Goal: Task Accomplishment & Management: Use online tool/utility

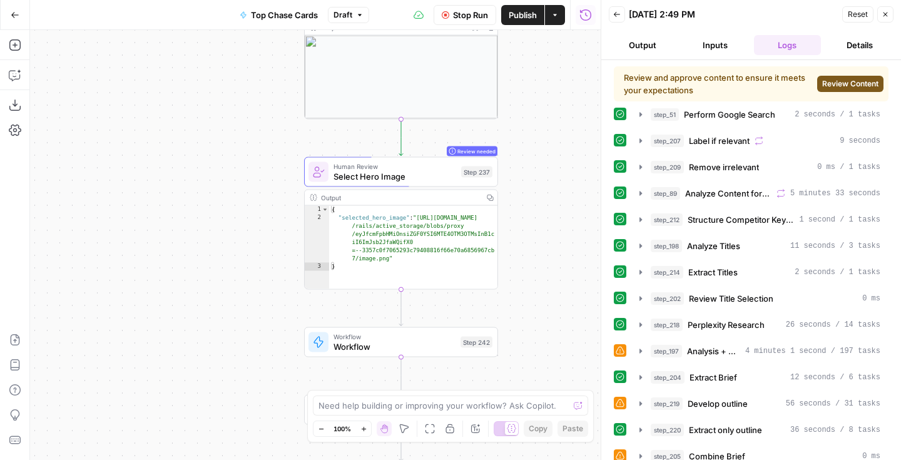
click at [449, 12] on button "Stop Run" at bounding box center [465, 15] width 63 height 20
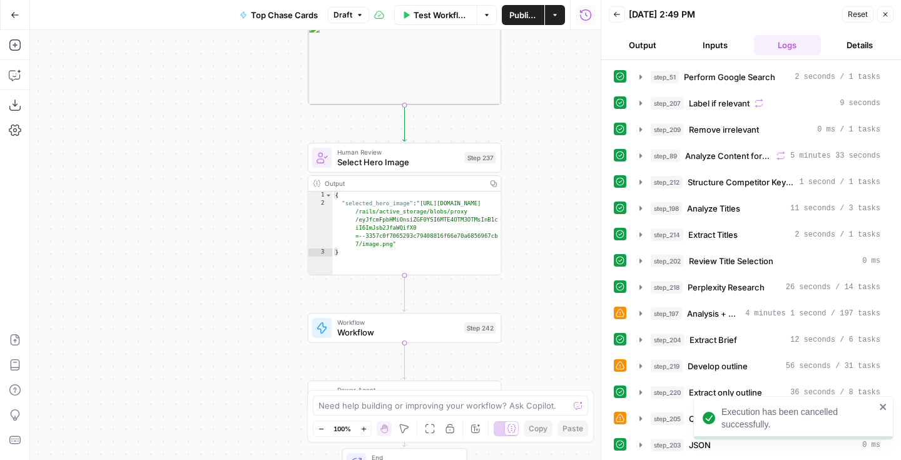
scroll to position [54, 0]
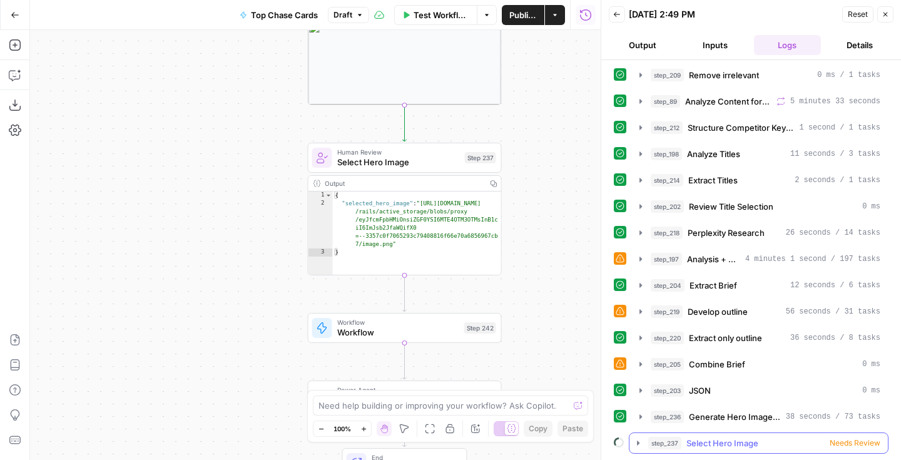
click at [849, 443] on span "Needs Review" at bounding box center [855, 443] width 51 height 11
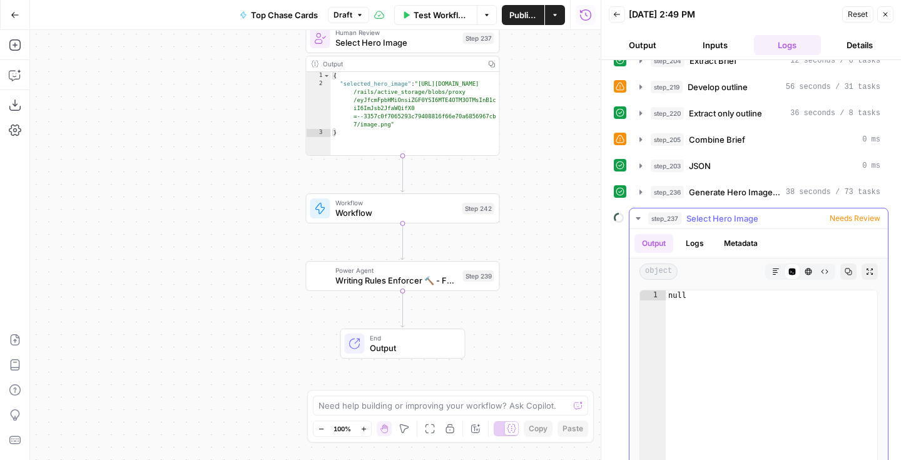
scroll to position [281, 0]
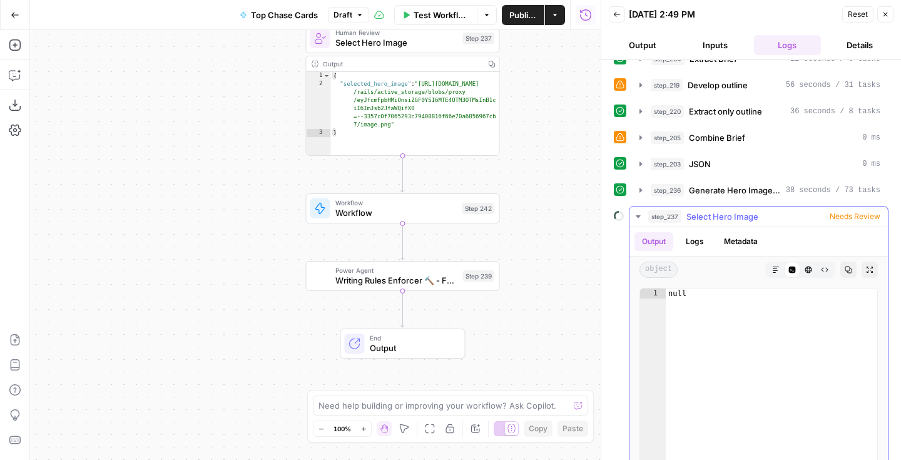
click at [851, 218] on span "Needs Review" at bounding box center [855, 216] width 51 height 11
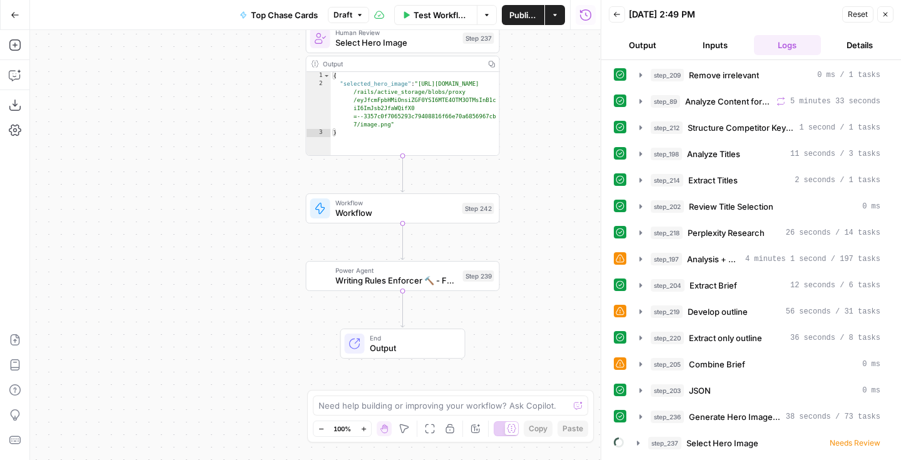
scroll to position [54, 0]
click at [473, 209] on div "Step 242" at bounding box center [479, 208] width 32 height 11
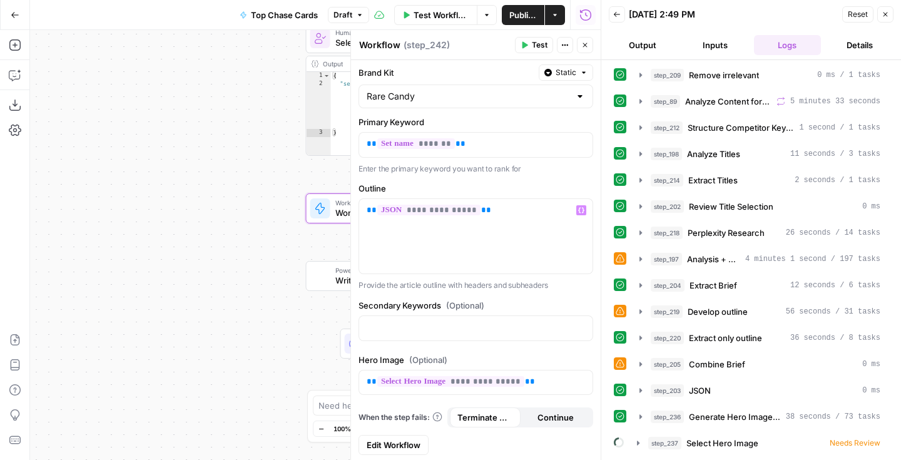
scroll to position [0, 0]
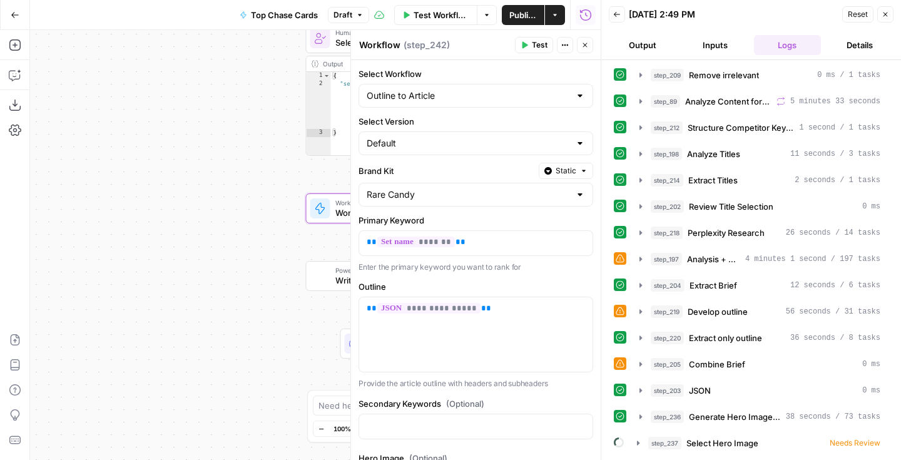
click at [889, 16] on icon "button" at bounding box center [886, 15] width 8 height 8
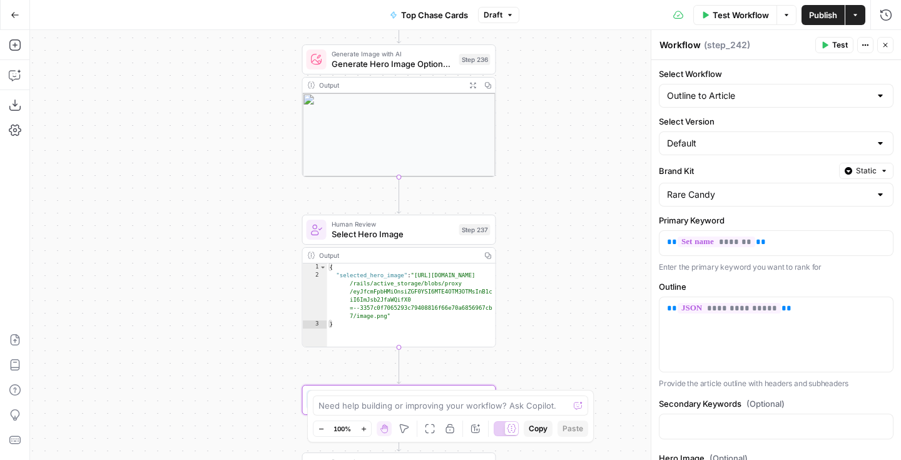
click at [524, 337] on div "Workflow Set Inputs Inputs Google Search Perform Google Search Step 51 Output E…" at bounding box center [465, 245] width 871 height 430
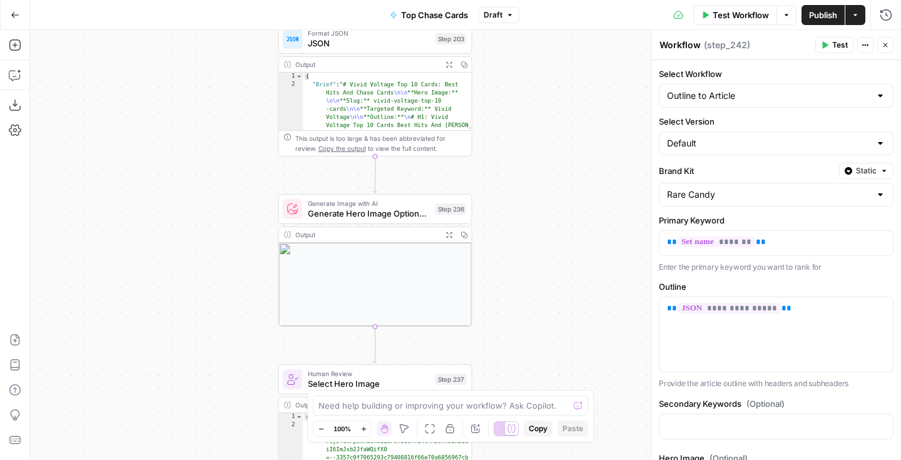
drag, startPoint x: 543, startPoint y: 249, endPoint x: 520, endPoint y: 329, distance: 83.8
click at [520, 329] on div "Workflow Set Inputs Inputs Google Search Perform Google Search Step 51 Output E…" at bounding box center [465, 245] width 871 height 430
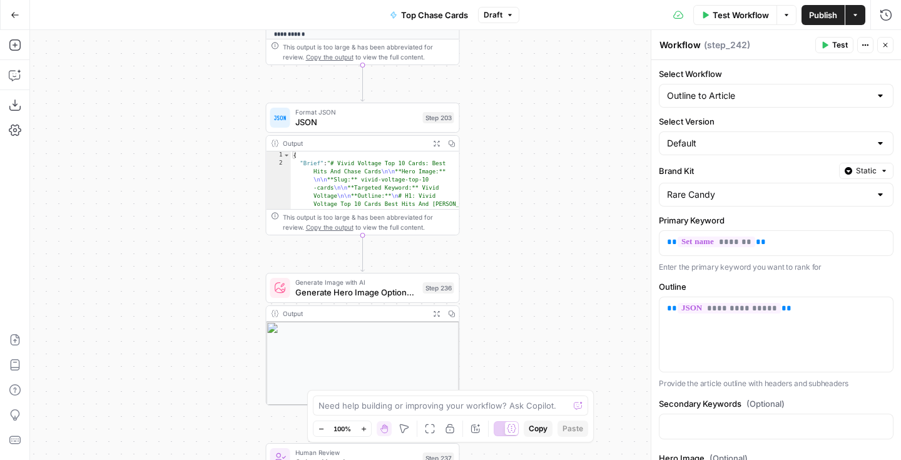
drag, startPoint x: 530, startPoint y: 150, endPoint x: 517, endPoint y: 230, distance: 80.6
click at [517, 230] on div "Workflow Set Inputs Inputs Google Search Perform Google Search Step 51 Output E…" at bounding box center [465, 245] width 871 height 430
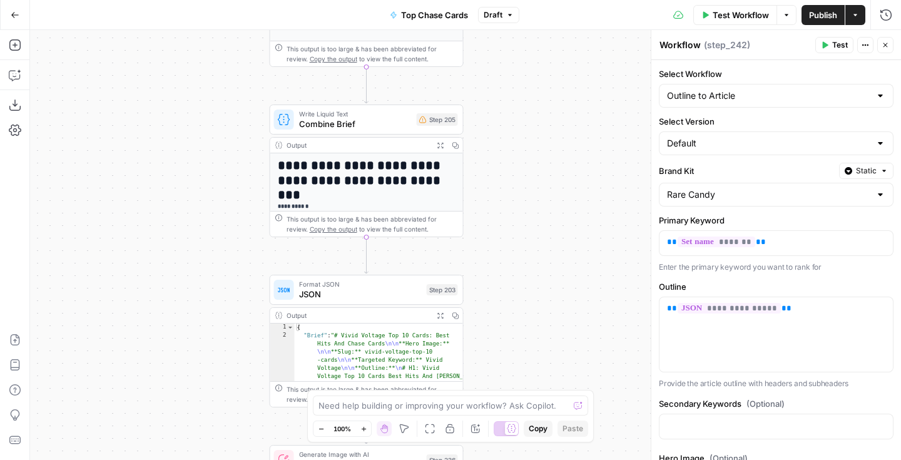
drag, startPoint x: 540, startPoint y: 126, endPoint x: 543, endPoint y: 297, distance: 170.9
click at [543, 297] on div "Workflow Set Inputs Inputs Google Search Perform Google Search Step 51 Output E…" at bounding box center [465, 245] width 871 height 430
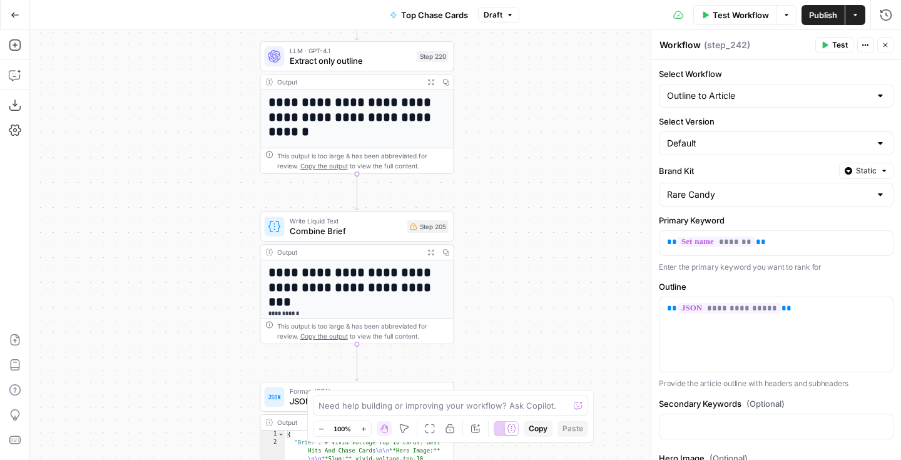
drag, startPoint x: 540, startPoint y: 166, endPoint x: 530, endPoint y: 274, distance: 108.1
click at [530, 274] on div "Workflow Set Inputs Inputs Google Search Perform Google Search Step 51 Output E…" at bounding box center [465, 245] width 871 height 430
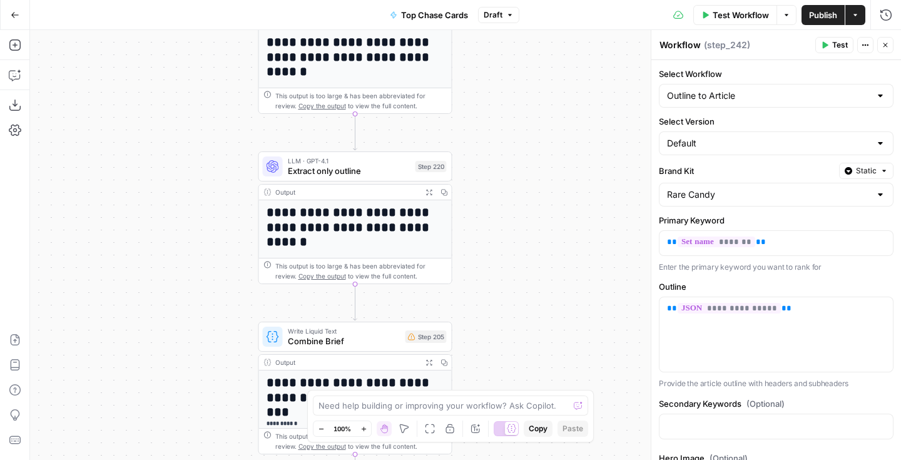
drag, startPoint x: 536, startPoint y: 145, endPoint x: 532, endPoint y: 269, distance: 124.6
click at [532, 269] on div "Workflow Set Inputs Inputs Google Search Perform Google Search Step 51 Output E…" at bounding box center [465, 245] width 871 height 430
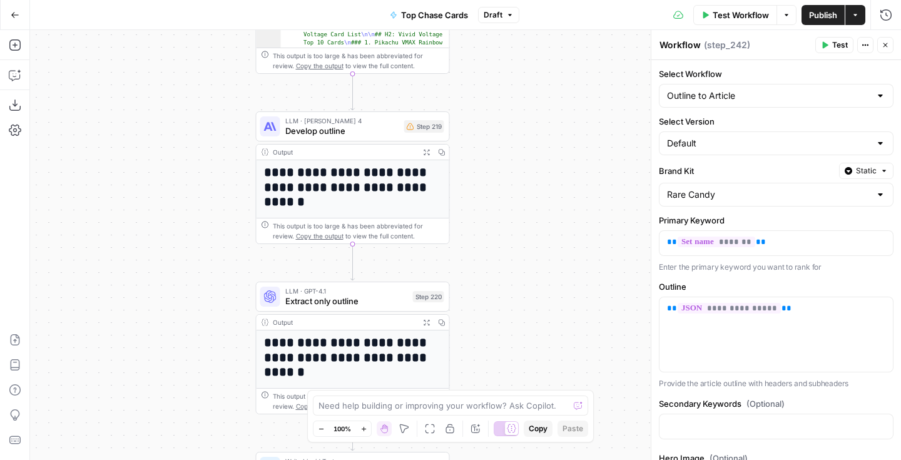
drag, startPoint x: 528, startPoint y: 130, endPoint x: 526, endPoint y: 253, distance: 123.3
click at [526, 253] on div "Workflow Set Inputs Inputs Google Search Perform Google Search Step 51 Output E…" at bounding box center [465, 245] width 871 height 430
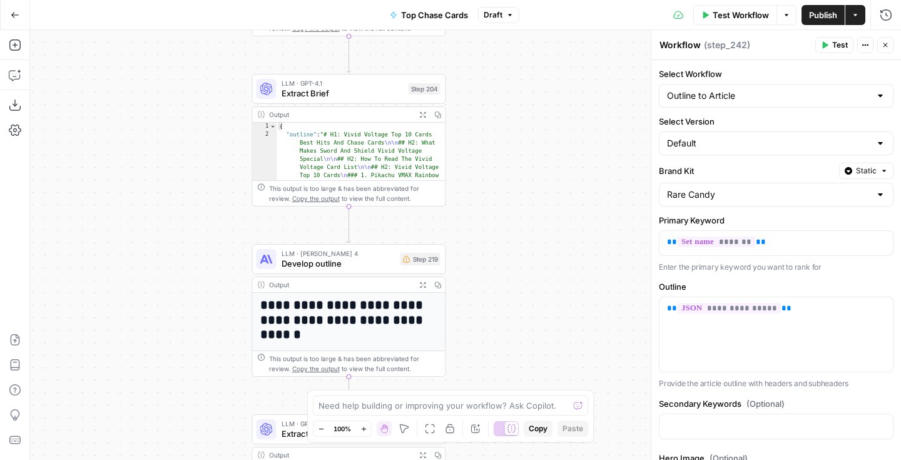
drag, startPoint x: 534, startPoint y: 185, endPoint x: 532, endPoint y: 310, distance: 125.8
click at [532, 310] on div "Workflow Set Inputs Inputs Google Search Perform Google Search Step 51 Output E…" at bounding box center [465, 245] width 871 height 430
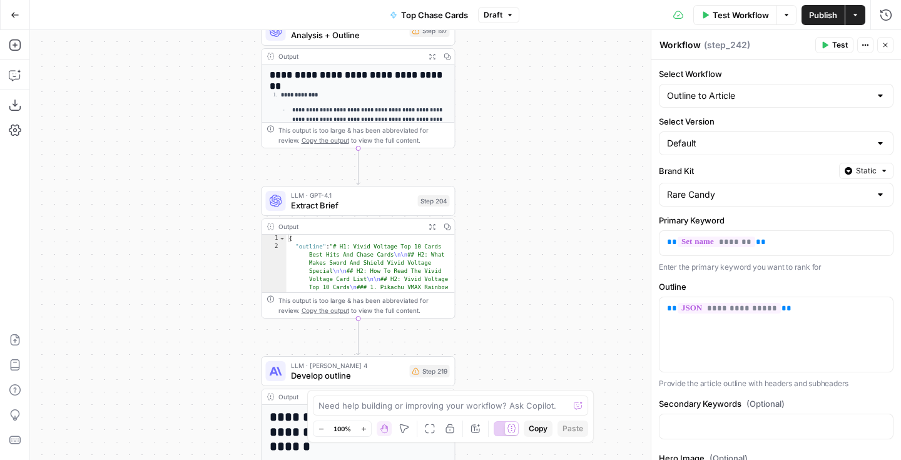
drag, startPoint x: 513, startPoint y: 223, endPoint x: 523, endPoint y: 335, distance: 112.4
click at [523, 335] on div "Workflow Set Inputs Inputs Google Search Perform Google Search Step 51 Output E…" at bounding box center [465, 245] width 871 height 430
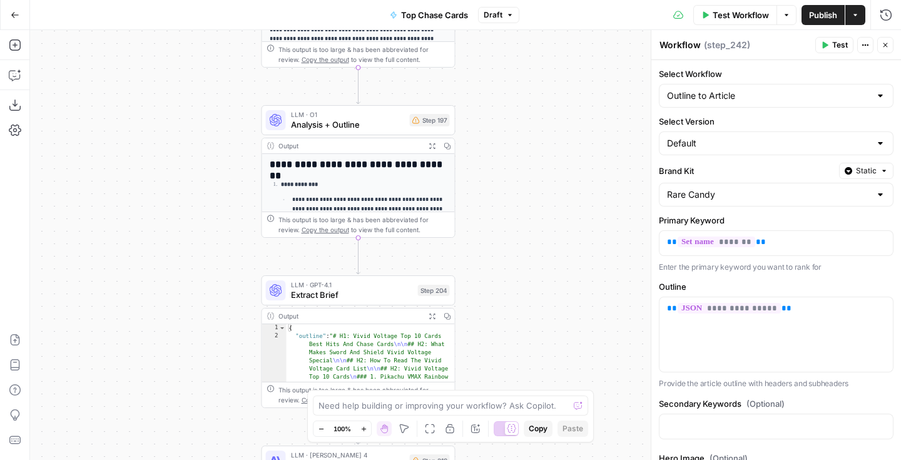
drag, startPoint x: 540, startPoint y: 175, endPoint x: 540, endPoint y: 276, distance: 101.4
click at [540, 276] on div "Workflow Set Inputs Inputs Google Search Perform Google Search Step 51 Output E…" at bounding box center [465, 245] width 871 height 430
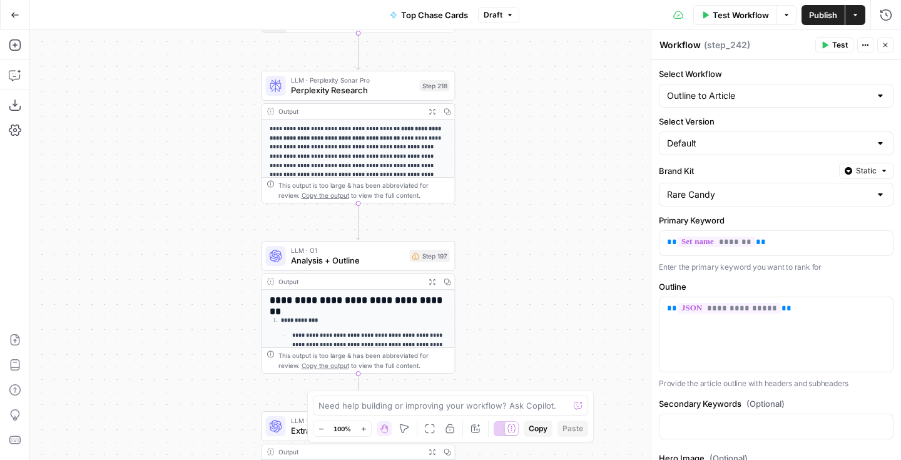
drag, startPoint x: 540, startPoint y: 141, endPoint x: 539, endPoint y: 264, distance: 122.7
click at [539, 264] on div "Workflow Set Inputs Inputs Google Search Perform Google Search Step 51 Output E…" at bounding box center [465, 245] width 871 height 430
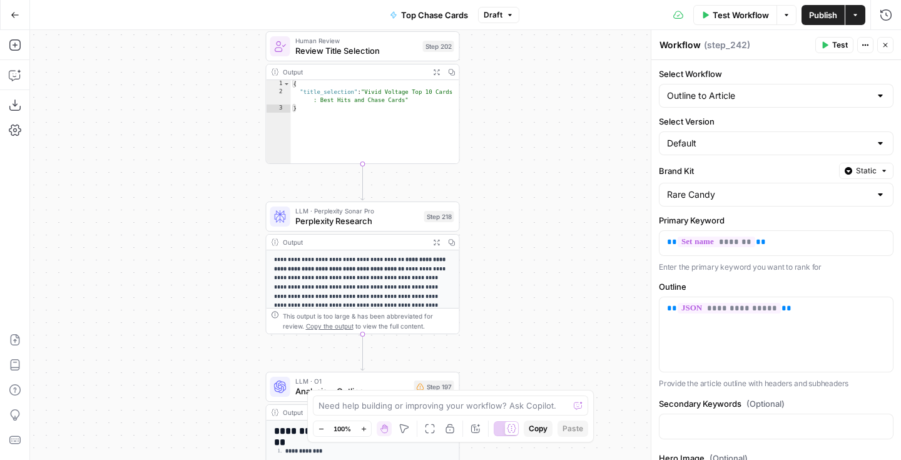
drag, startPoint x: 552, startPoint y: 158, endPoint x: 556, endPoint y: 289, distance: 131.5
click at [556, 289] on div "Workflow Set Inputs Inputs Google Search Perform Google Search Step 51 Output E…" at bounding box center [465, 245] width 871 height 430
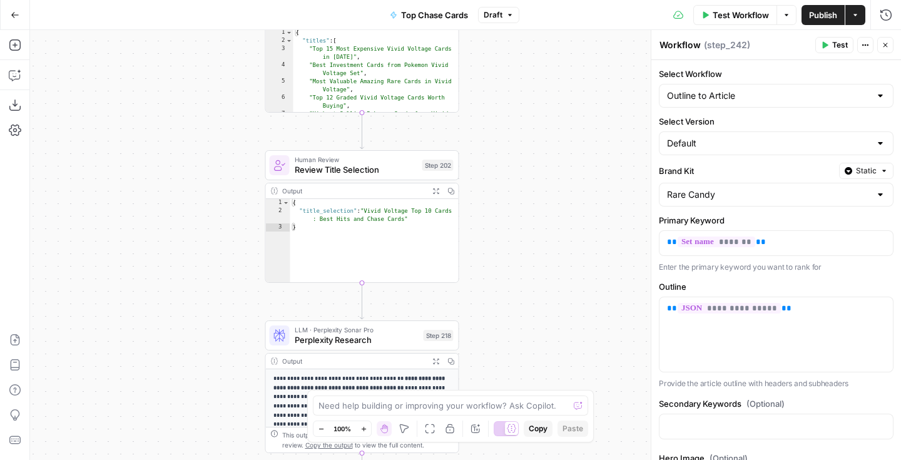
drag, startPoint x: 545, startPoint y: 146, endPoint x: 545, endPoint y: 272, distance: 125.8
click at [545, 272] on div "Workflow Set Inputs Inputs Google Search Perform Google Search Step 51 Output E…" at bounding box center [465, 245] width 871 height 430
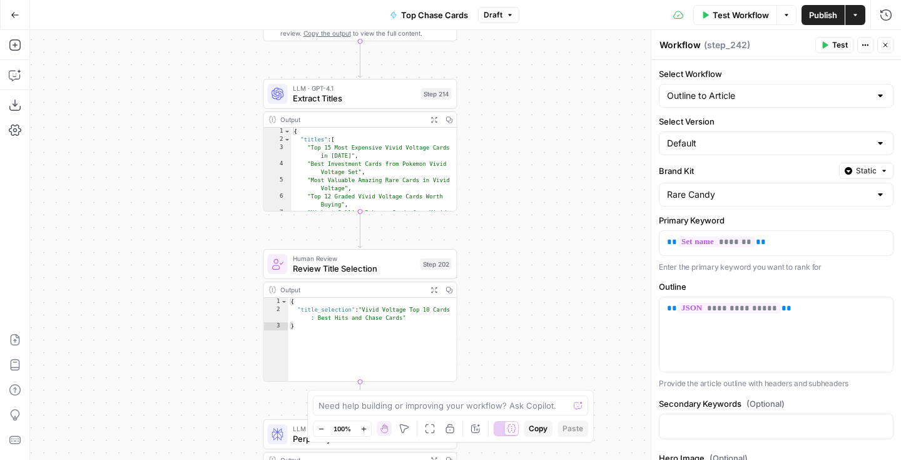
drag, startPoint x: 540, startPoint y: 155, endPoint x: 540, endPoint y: 247, distance: 92.0
click at [540, 247] on div "Workflow Set Inputs Inputs Google Search Perform Google Search Step 51 Output E…" at bounding box center [465, 245] width 871 height 430
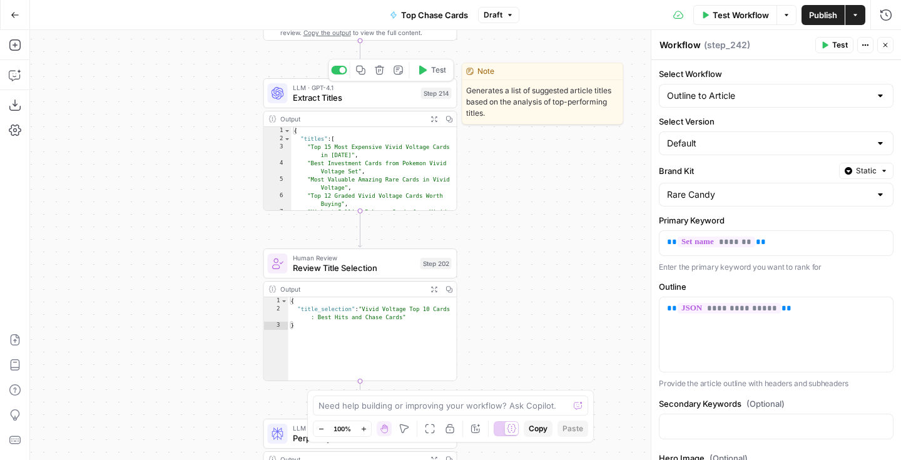
click at [380, 93] on span "Extract Titles" at bounding box center [354, 97] width 123 height 13
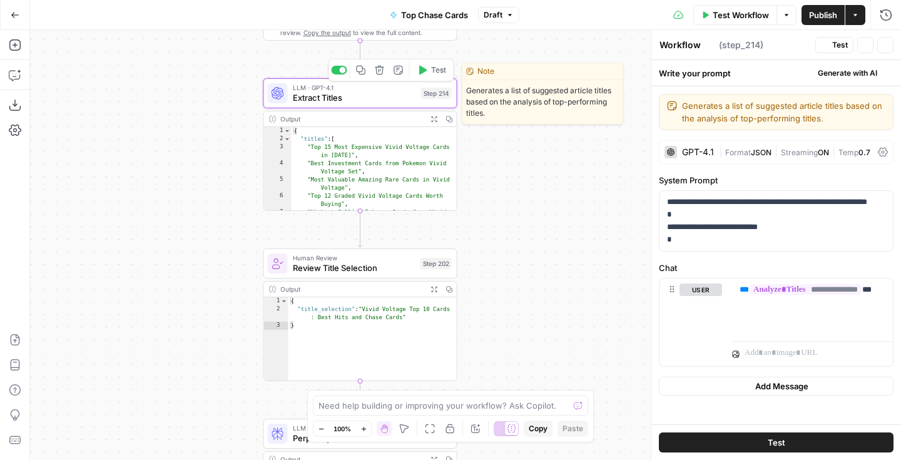
type textarea "Extract Titles"
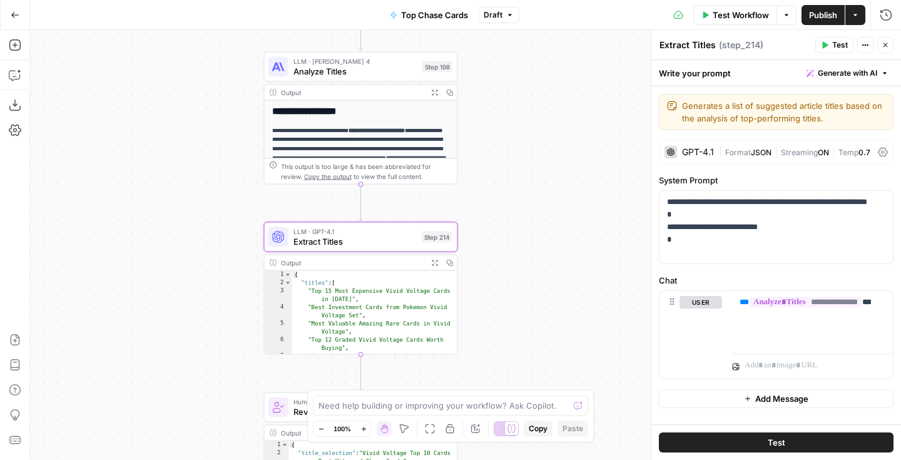
drag, startPoint x: 550, startPoint y: 193, endPoint x: 549, endPoint y: 322, distance: 129.0
click at [549, 323] on div "Workflow Set Inputs Inputs Google Search Perform Google Search Step 51 Output E…" at bounding box center [465, 245] width 871 height 430
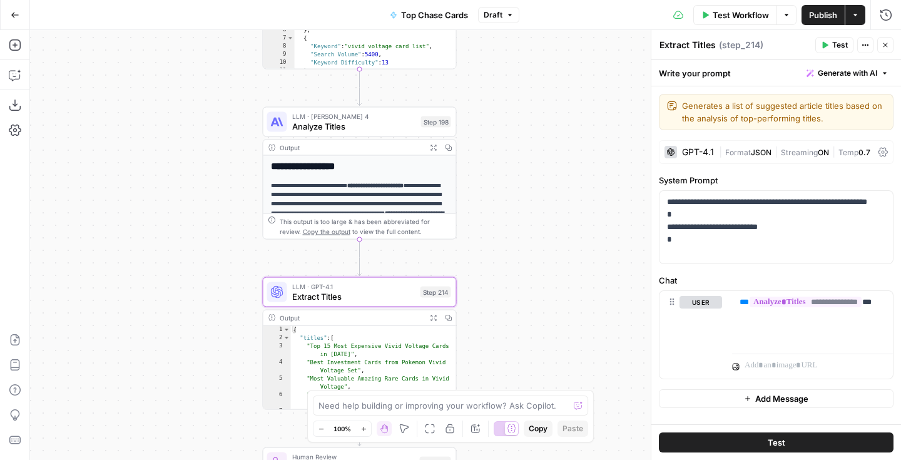
drag, startPoint x: 550, startPoint y: 184, endPoint x: 548, endPoint y: 236, distance: 52.0
click at [548, 236] on div "Workflow Set Inputs Inputs Google Search Perform Google Search Step 51 Output E…" at bounding box center [465, 245] width 871 height 430
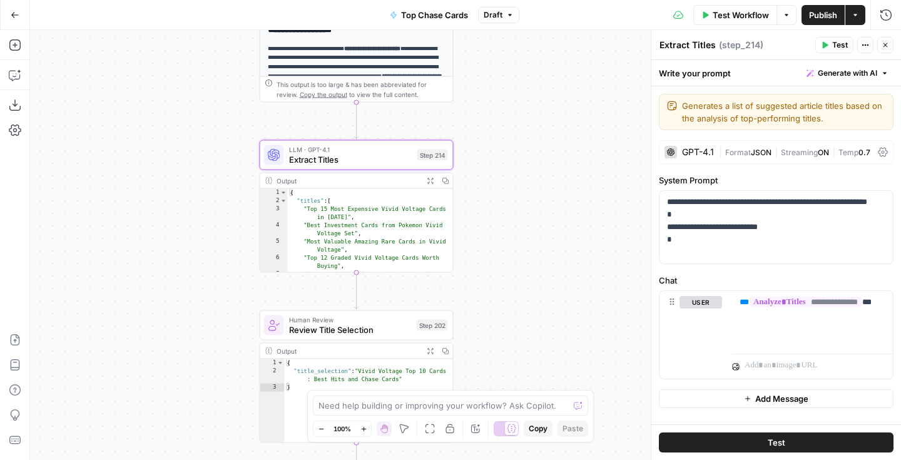
drag, startPoint x: 548, startPoint y: 236, endPoint x: 545, endPoint y: 101, distance: 134.6
click at [545, 101] on div "Workflow Set Inputs Inputs Google Search Perform Google Search Step 51 Output E…" at bounding box center [465, 245] width 871 height 430
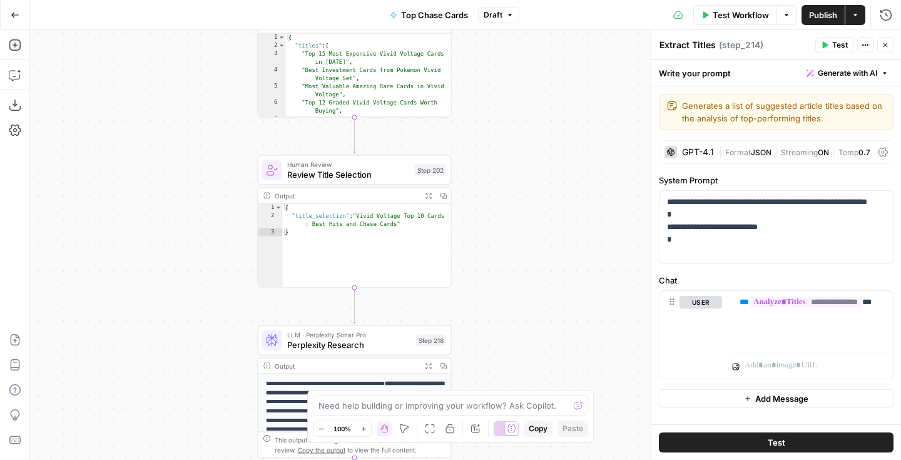
drag, startPoint x: 517, startPoint y: 90, endPoint x: 517, endPoint y: 74, distance: 15.0
click at [517, 74] on div "Workflow Set Inputs Inputs Google Search Perform Google Search Step 51 Output E…" at bounding box center [465, 245] width 871 height 430
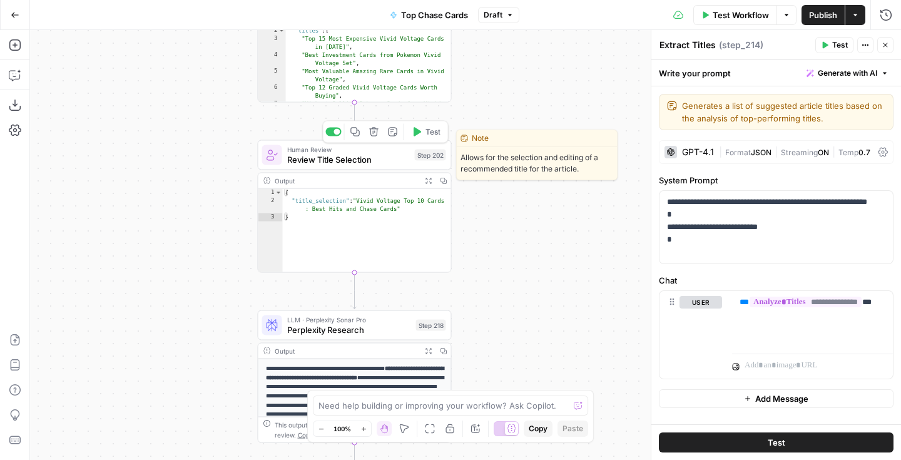
click at [386, 161] on span "Review Title Selection" at bounding box center [348, 159] width 123 height 13
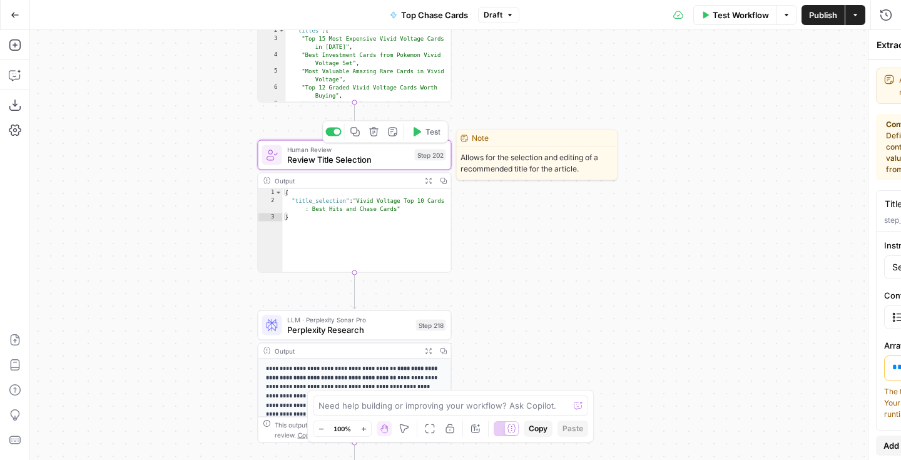
type textarea "Review Title Selection"
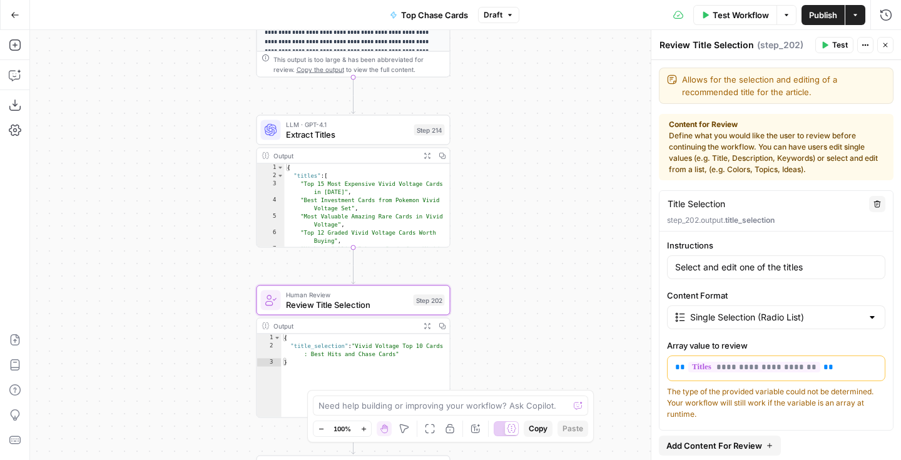
drag, startPoint x: 479, startPoint y: 101, endPoint x: 478, endPoint y: 247, distance: 145.2
click at [478, 247] on div "Workflow Set Inputs Inputs Google Search Perform Google Search Step 51 Output E…" at bounding box center [465, 245] width 871 height 430
click at [379, 148] on div "Output Expand Output Copy 1 2 3 4 5 6 7 { "titles" : [ "Top 15 Most Expensive V…" at bounding box center [353, 198] width 194 height 100
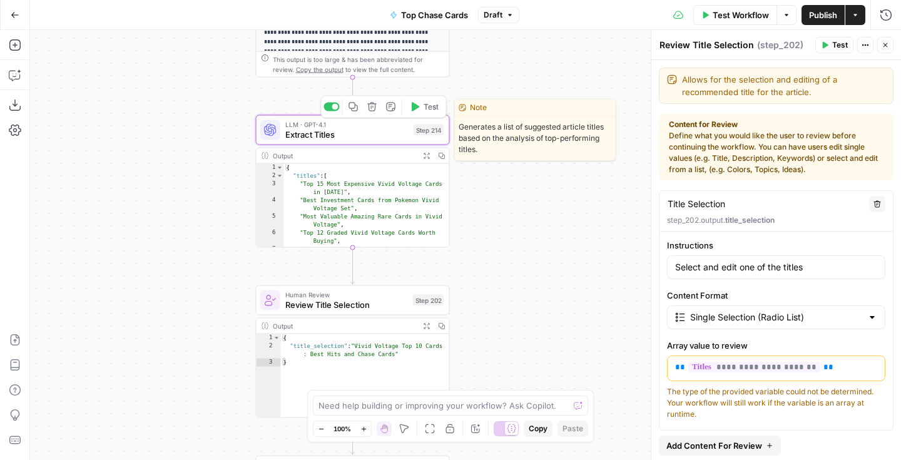
click at [382, 140] on span "Extract Titles" at bounding box center [346, 134] width 123 height 13
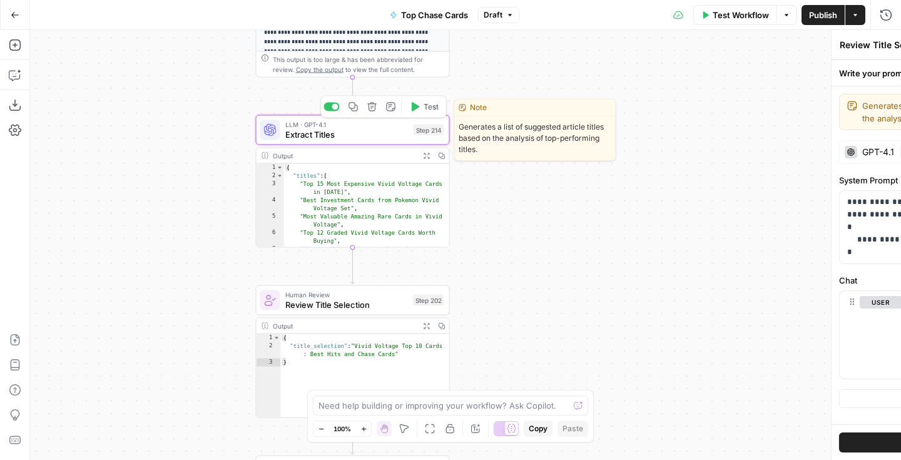
type textarea "Extract Titles"
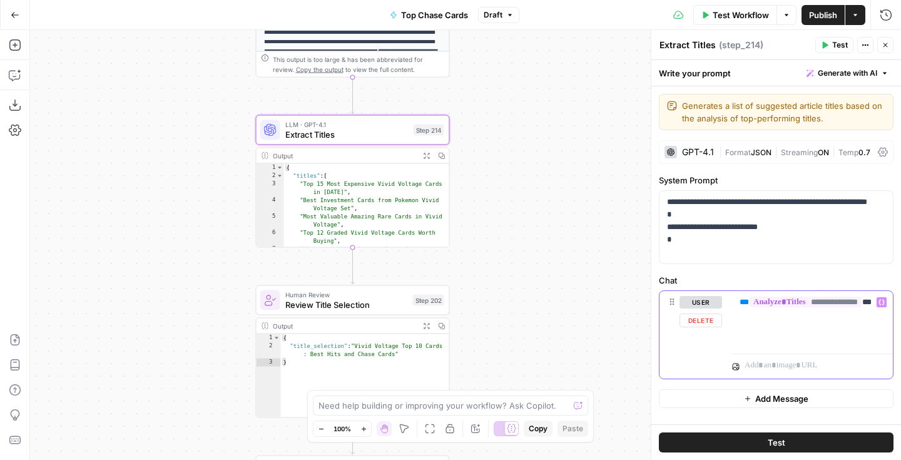
click at [766, 315] on p "**********" at bounding box center [813, 308] width 146 height 25
drag, startPoint x: 863, startPoint y: 314, endPoint x: 808, endPoint y: 317, distance: 55.2
click at [808, 317] on p "**********" at bounding box center [813, 315] width 146 height 38
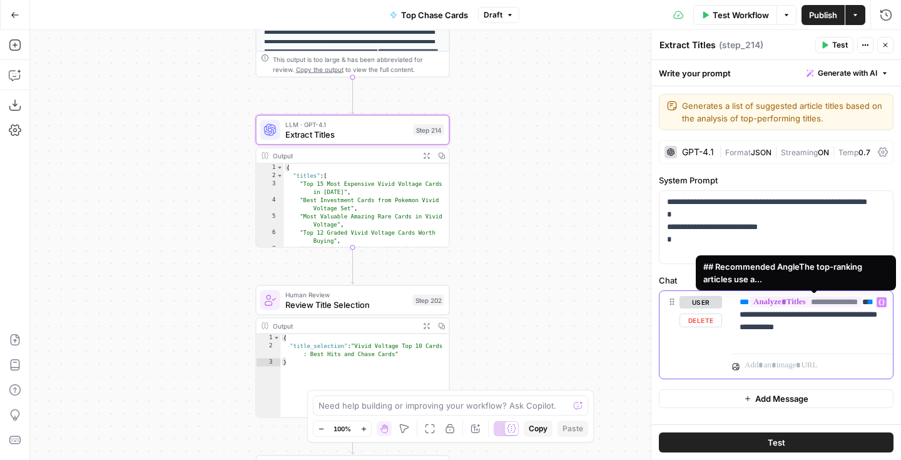
click at [883, 301] on icon "button" at bounding box center [882, 302] width 6 height 6
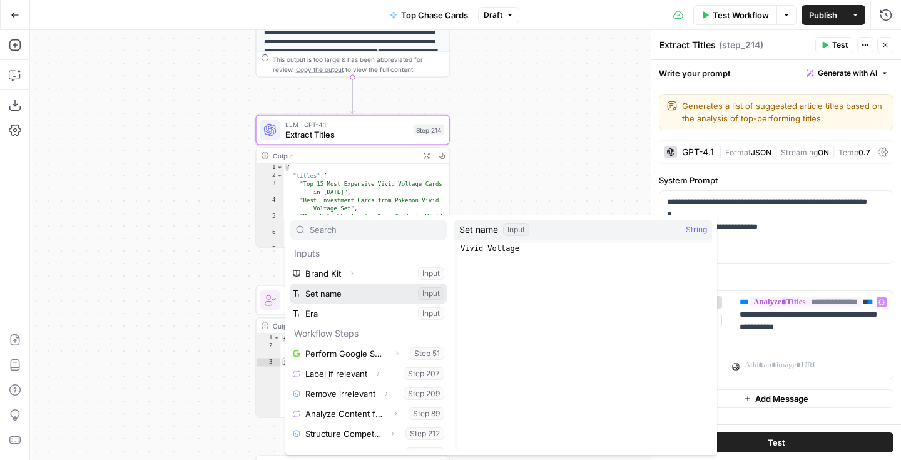
click at [366, 295] on button "Select variable Set name" at bounding box center [368, 294] width 156 height 20
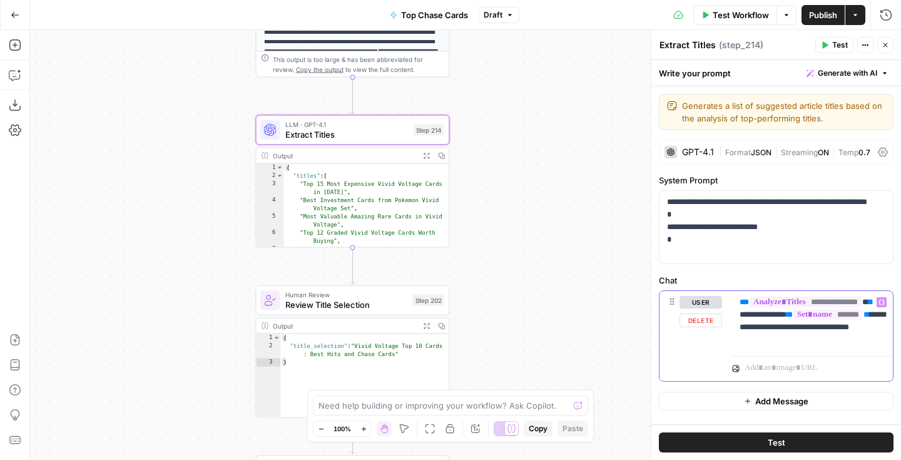
click at [876, 340] on p "**********" at bounding box center [813, 321] width 146 height 50
click at [633, 336] on div "Workflow Set Inputs Inputs Google Search Perform Google Search Step 51 Output E…" at bounding box center [465, 245] width 871 height 430
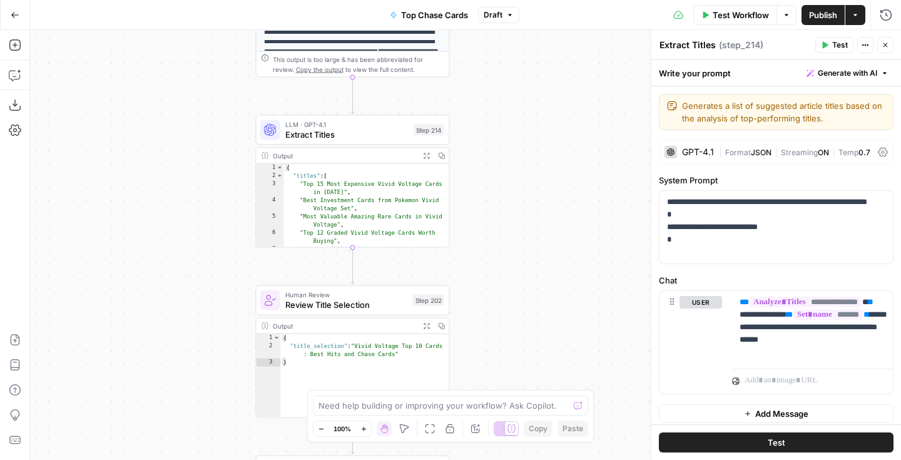
click at [829, 19] on span "Publish" at bounding box center [823, 15] width 28 height 13
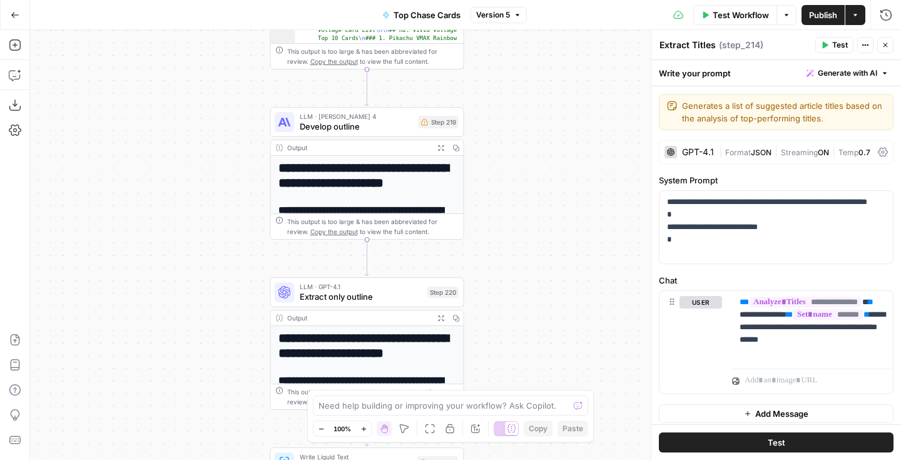
click at [884, 43] on icon "button" at bounding box center [886, 45] width 4 height 4
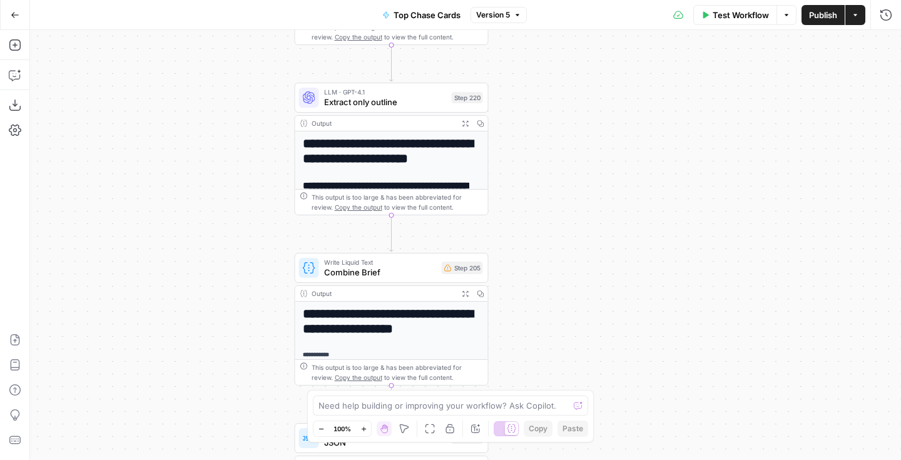
drag, startPoint x: 591, startPoint y: 213, endPoint x: 616, endPoint y: 118, distance: 98.4
click at [616, 118] on div "Workflow Set Inputs Inputs Google Search Perform Google Search Step 51 Output E…" at bounding box center [465, 245] width 871 height 430
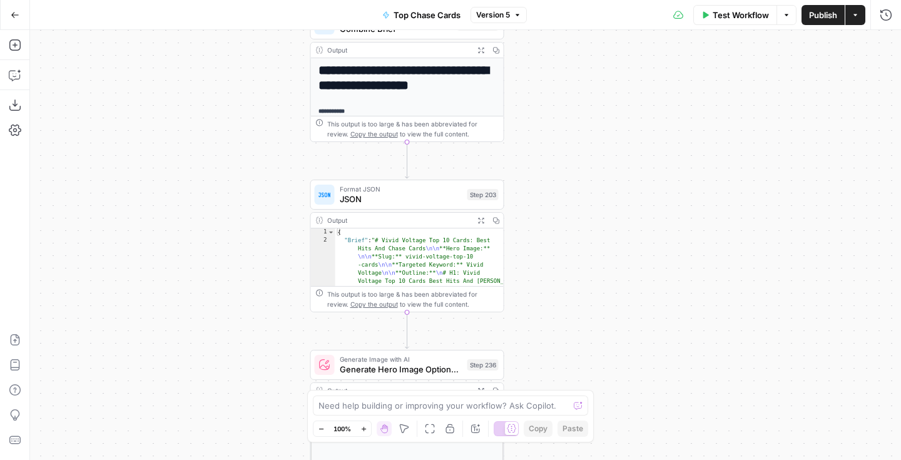
drag, startPoint x: 596, startPoint y: 284, endPoint x: 611, endPoint y: 40, distance: 244.6
click at [611, 40] on div "Workflow Set Inputs Inputs Google Search Perform Google Search Step 51 Output E…" at bounding box center [465, 245] width 871 height 430
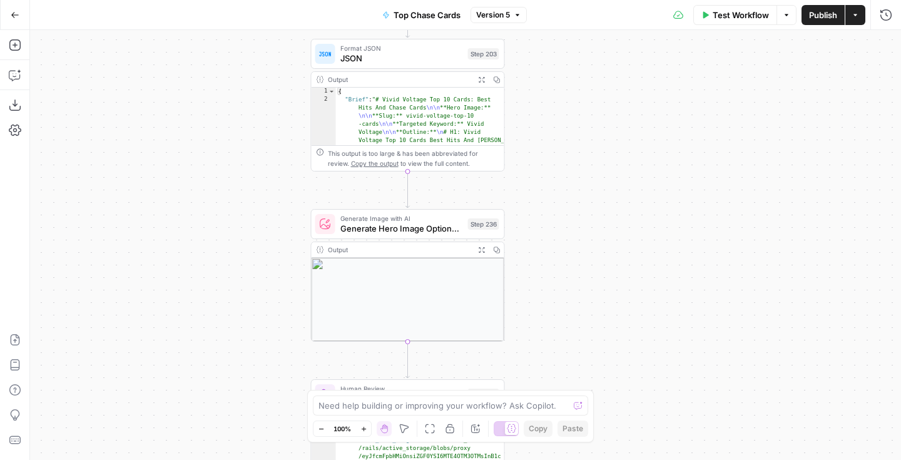
drag, startPoint x: 607, startPoint y: 205, endPoint x: 607, endPoint y: 61, distance: 144.0
click at [607, 61] on div "Workflow Set Inputs Inputs Google Search Perform Google Search Step 51 Output E…" at bounding box center [465, 245] width 871 height 430
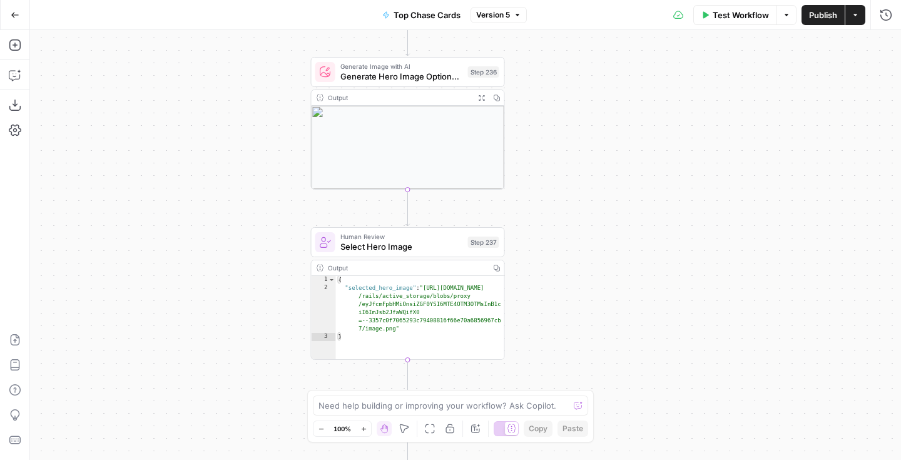
drag, startPoint x: 574, startPoint y: 136, endPoint x: 574, endPoint y: 99, distance: 37.6
click at [574, 99] on div "Workflow Set Inputs Inputs Google Search Perform Google Search Step 51 Output E…" at bounding box center [465, 245] width 871 height 430
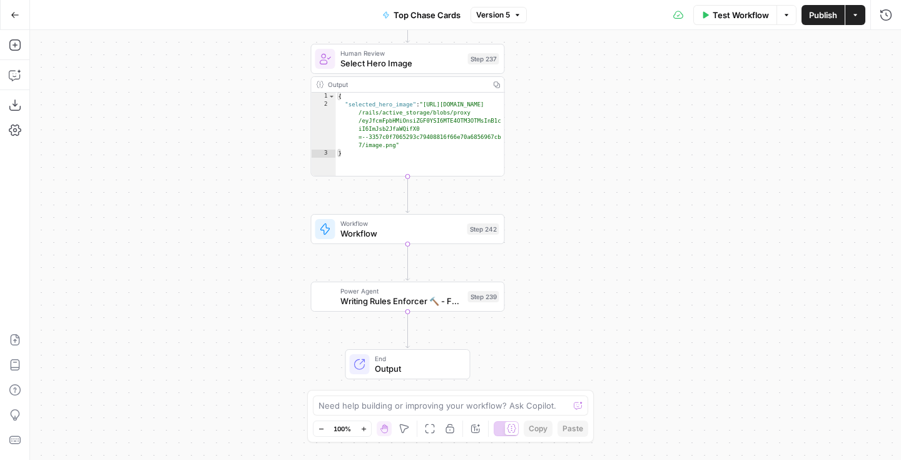
drag, startPoint x: 560, startPoint y: 311, endPoint x: 560, endPoint y: 148, distance: 163.4
click at [560, 148] on div "Workflow Set Inputs Inputs Google Search Perform Google Search Step 51 Output E…" at bounding box center [465, 245] width 871 height 430
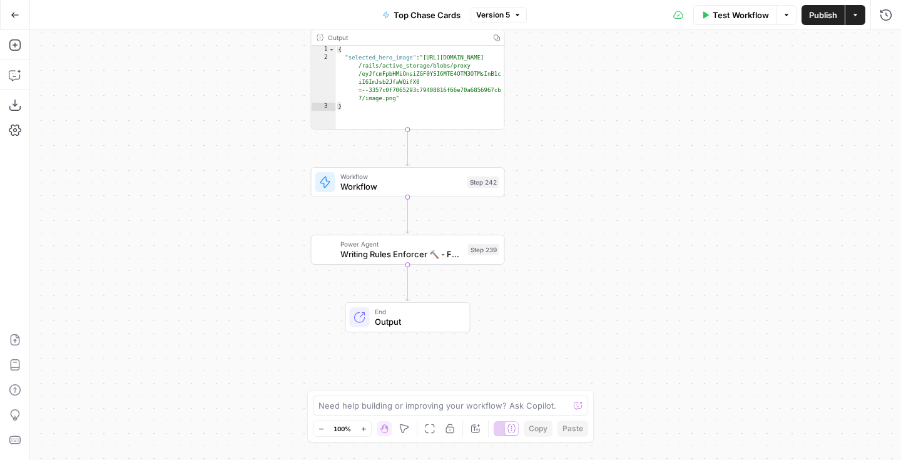
drag, startPoint x: 570, startPoint y: 271, endPoint x: 570, endPoint y: 224, distance: 46.9
click at [570, 224] on div "Workflow Set Inputs Inputs Google Search Perform Google Search Step 51 Output E…" at bounding box center [465, 245] width 871 height 430
click at [860, 13] on button "Actions" at bounding box center [856, 15] width 20 height 20
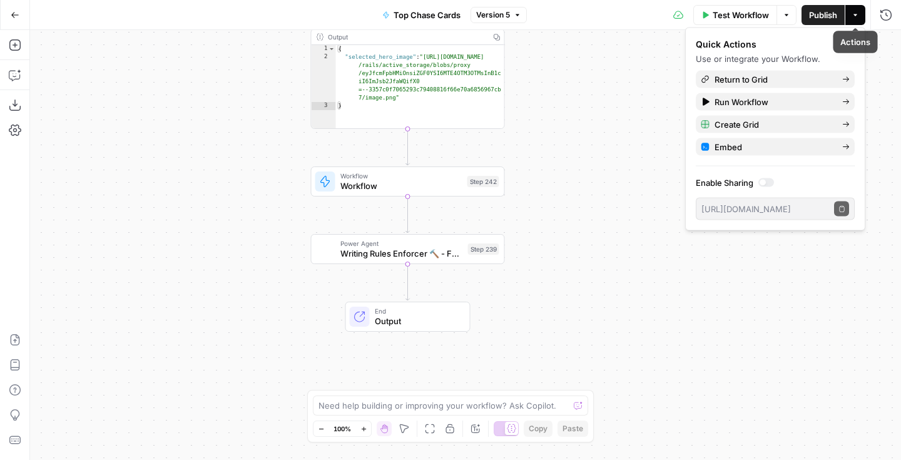
click at [860, 13] on button "Actions" at bounding box center [856, 15] width 20 height 20
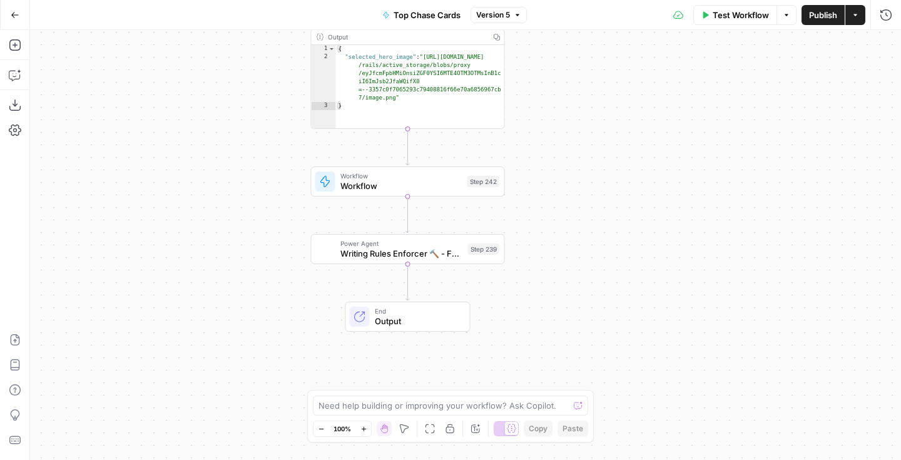
click at [789, 13] on icon "button" at bounding box center [787, 15] width 8 height 8
click at [883, 16] on icon "button" at bounding box center [886, 15] width 13 height 13
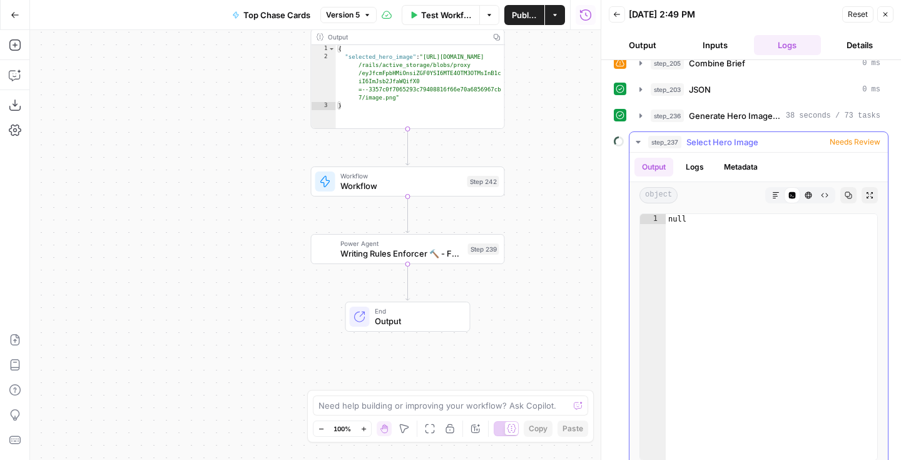
scroll to position [355, 0]
click at [638, 142] on icon "button" at bounding box center [638, 142] width 4 height 3
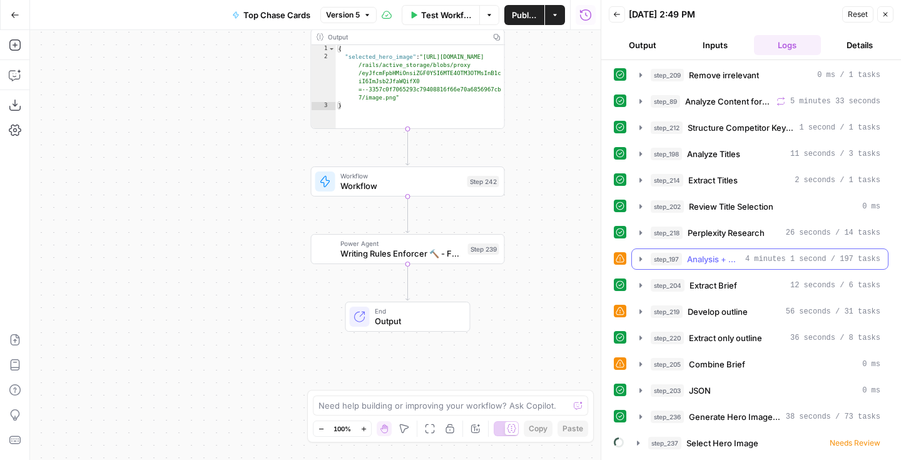
click at [639, 257] on icon "button" at bounding box center [641, 259] width 10 height 10
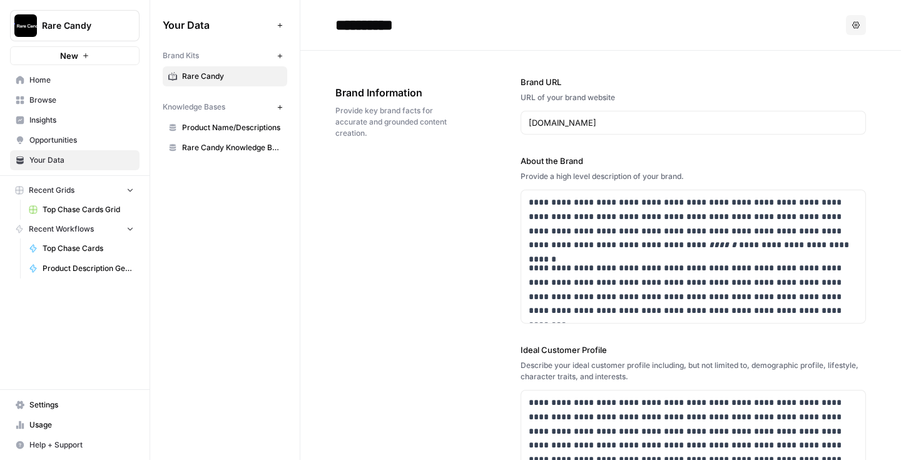
scroll to position [420, 0]
drag, startPoint x: 38, startPoint y: 93, endPoint x: 38, endPoint y: 59, distance: 33.8
click at [38, 93] on link "Browse" at bounding box center [75, 100] width 130 height 20
click at [37, 77] on span "Home" at bounding box center [81, 79] width 105 height 11
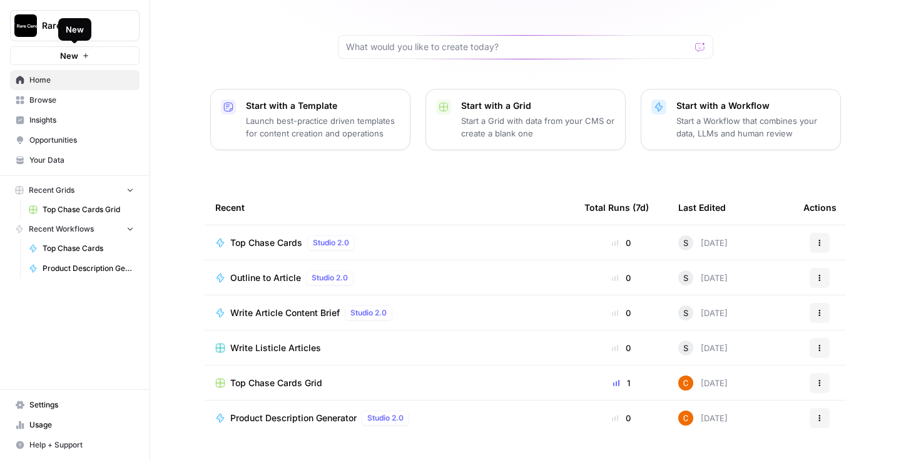
scroll to position [116, 0]
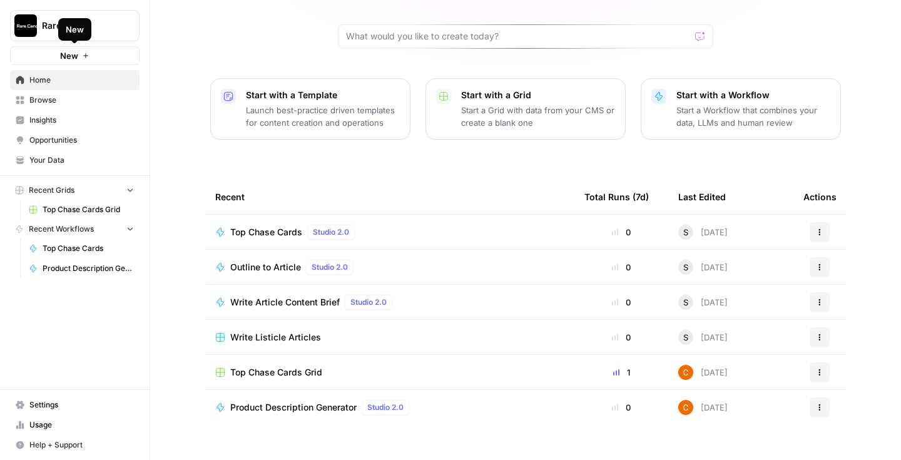
click at [439, 400] on div "Product Description Generator Studio 2.0" at bounding box center [389, 407] width 349 height 15
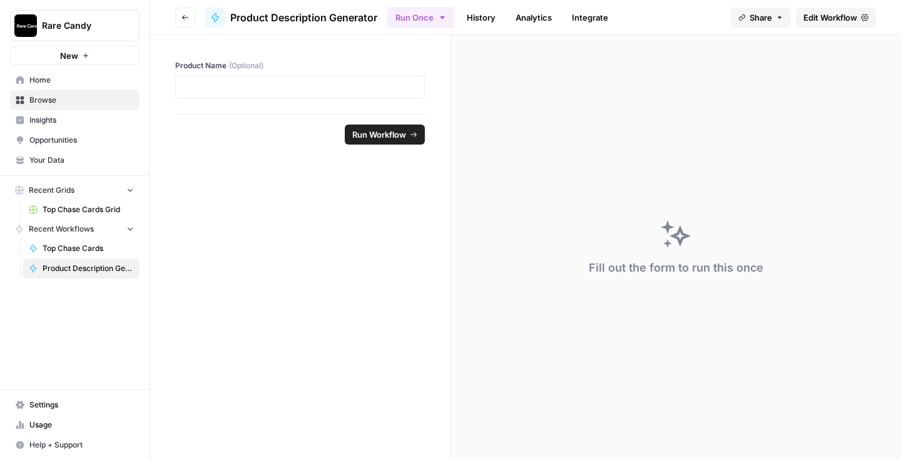
click at [808, 12] on span "Edit Workflow" at bounding box center [831, 17] width 54 height 13
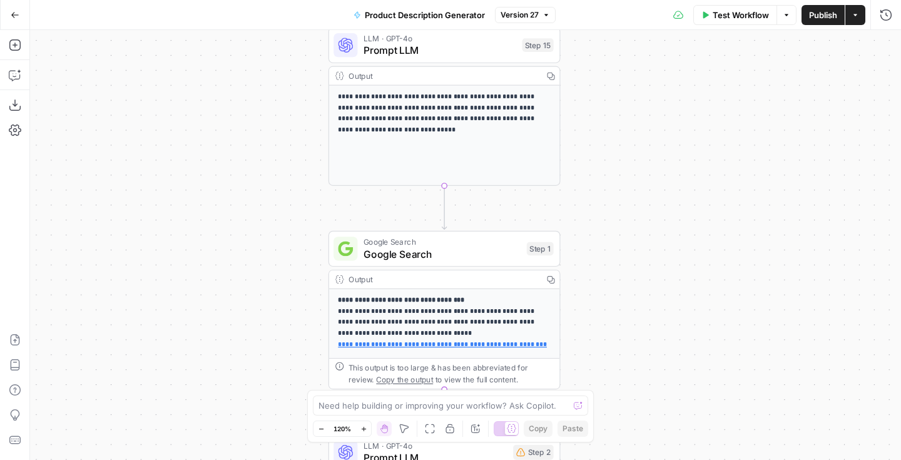
drag, startPoint x: 516, startPoint y: 121, endPoint x: 631, endPoint y: 327, distance: 235.7
click at [631, 327] on div "true false true false Workflow Set Inputs Inputs Search Knowledge Base Search K…" at bounding box center [465, 245] width 871 height 430
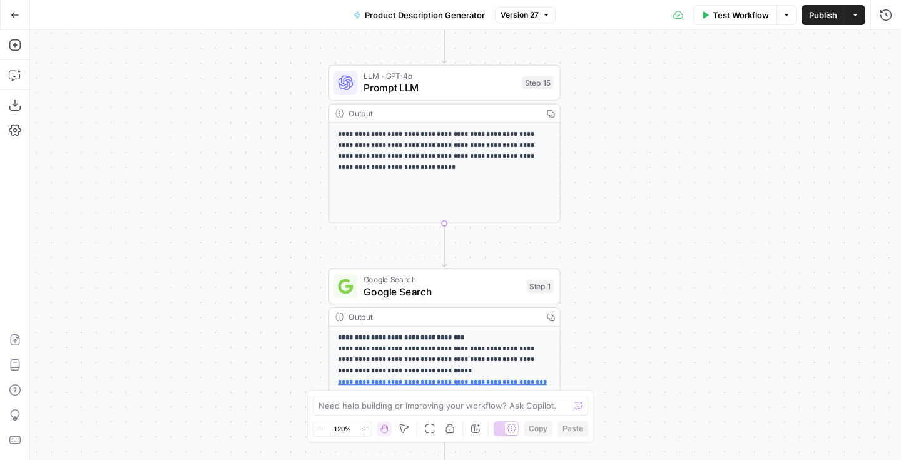
drag, startPoint x: 631, startPoint y: 327, endPoint x: 631, endPoint y: 418, distance: 90.1
click at [631, 418] on div "true false true false Workflow Set Inputs Inputs Search Knowledge Base Search K…" at bounding box center [465, 245] width 871 height 430
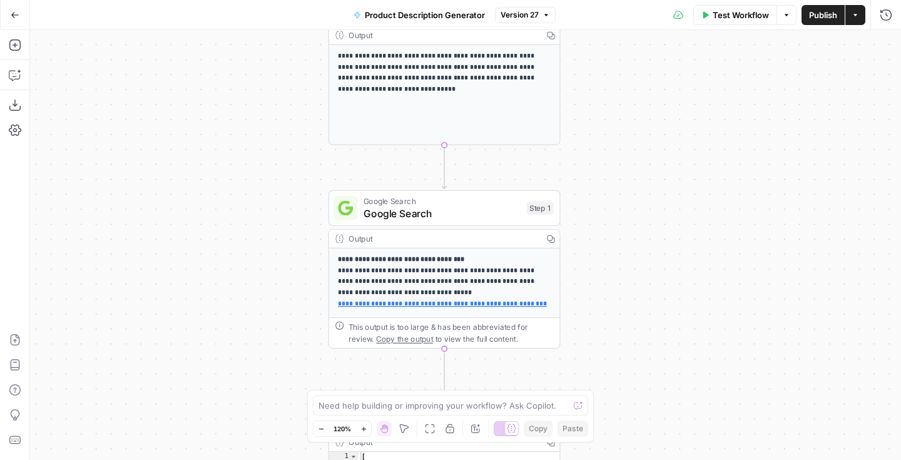
drag, startPoint x: 611, startPoint y: 273, endPoint x: 611, endPoint y: 141, distance: 132.1
click at [611, 141] on div "true false true false Workflow Set Inputs Inputs Search Knowledge Base Search K…" at bounding box center [465, 245] width 871 height 430
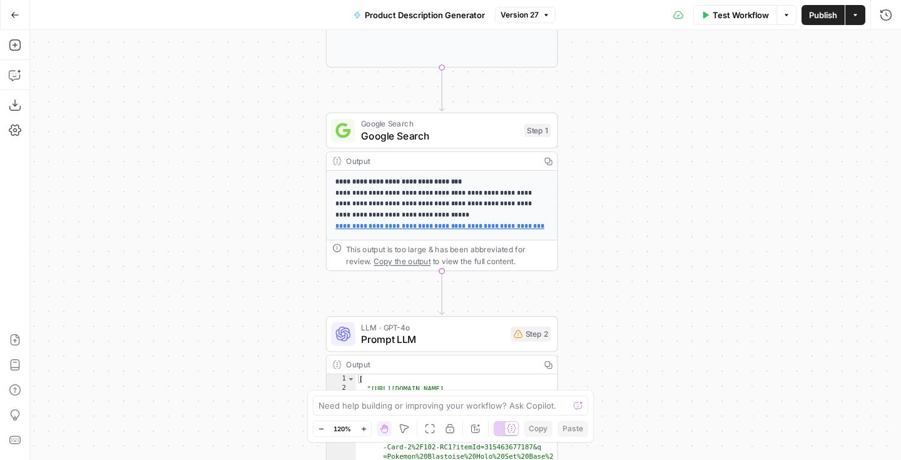
drag, startPoint x: 607, startPoint y: 230, endPoint x: 604, endPoint y: 153, distance: 77.1
click at [604, 153] on div "true false true false Workflow Set Inputs Inputs Search Knowledge Base Search K…" at bounding box center [465, 245] width 871 height 430
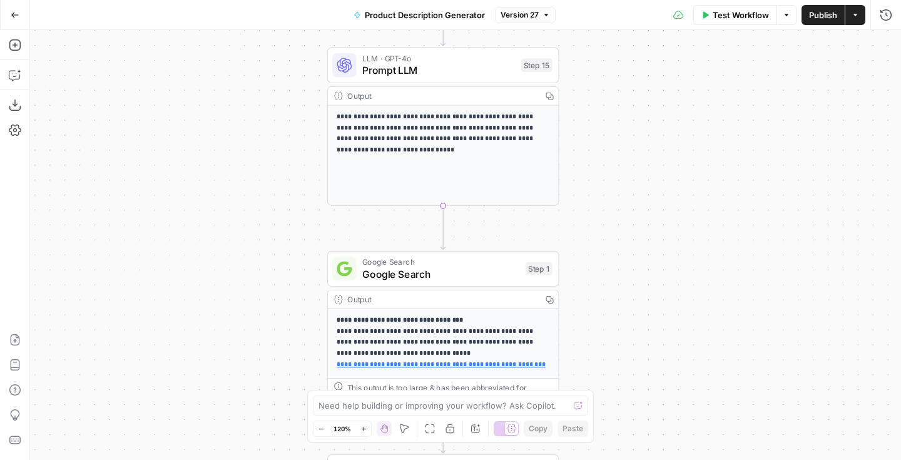
drag, startPoint x: 606, startPoint y: 118, endPoint x: 612, endPoint y: 298, distance: 179.8
click at [612, 298] on div "true false true false Workflow Set Inputs Inputs Search Knowledge Base Search K…" at bounding box center [465, 245] width 871 height 430
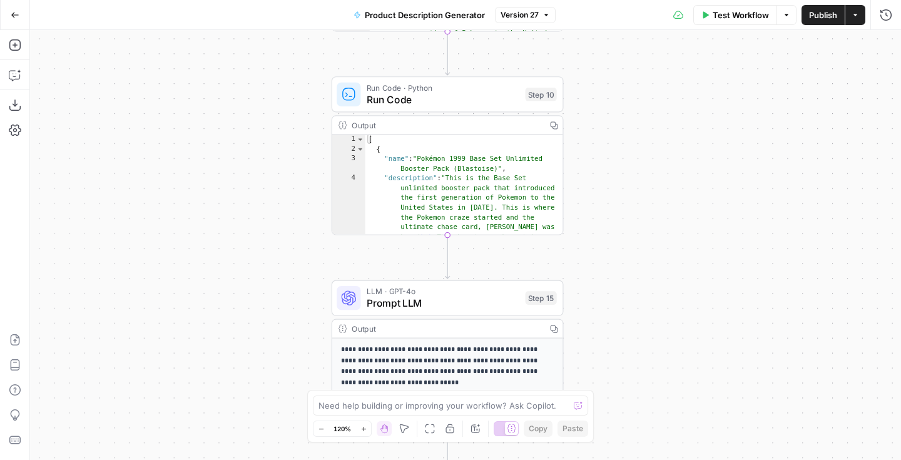
drag, startPoint x: 618, startPoint y: 191, endPoint x: 618, endPoint y: 402, distance: 211.0
click at [618, 402] on div "true false true false Workflow Set Inputs Inputs Search Knowledge Base Search K…" at bounding box center [465, 245] width 871 height 430
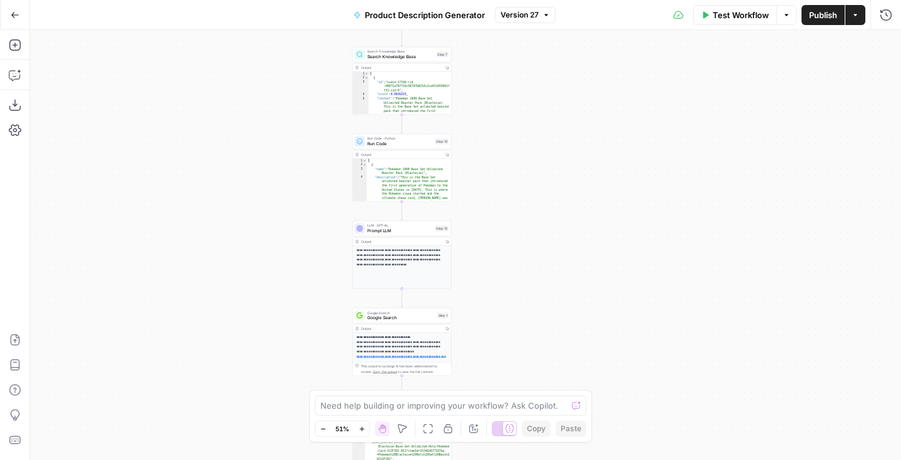
drag, startPoint x: 662, startPoint y: 303, endPoint x: 511, endPoint y: 257, distance: 157.8
click at [511, 257] on div "true false true false Workflow Set Inputs Inputs Search Knowledge Base Search K…" at bounding box center [465, 245] width 871 height 430
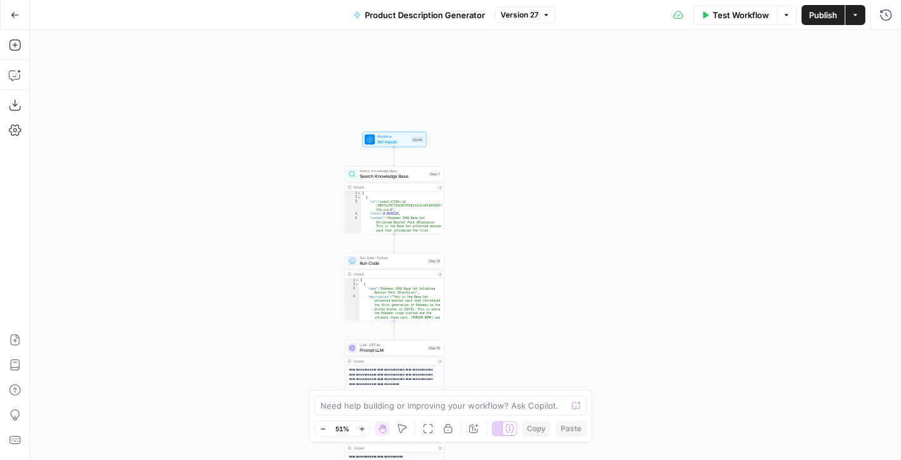
drag, startPoint x: 505, startPoint y: 173, endPoint x: 505, endPoint y: 292, distance: 118.9
click at [505, 292] on div "true false true false Workflow Set Inputs Inputs Search Knowledge Base Search K…" at bounding box center [465, 245] width 871 height 430
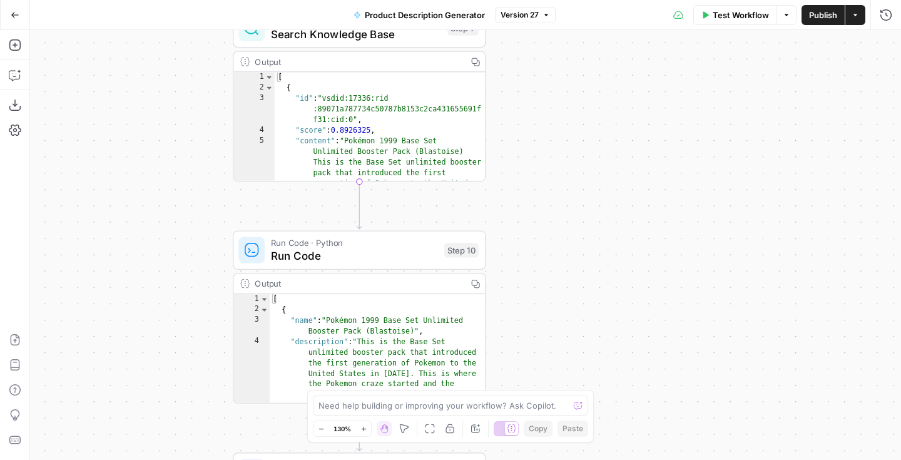
drag, startPoint x: 522, startPoint y: 307, endPoint x: 521, endPoint y: 171, distance: 135.8
click at [521, 171] on div "true false true false Workflow Set Inputs Inputs Search Knowledge Base Search K…" at bounding box center [465, 245] width 871 height 430
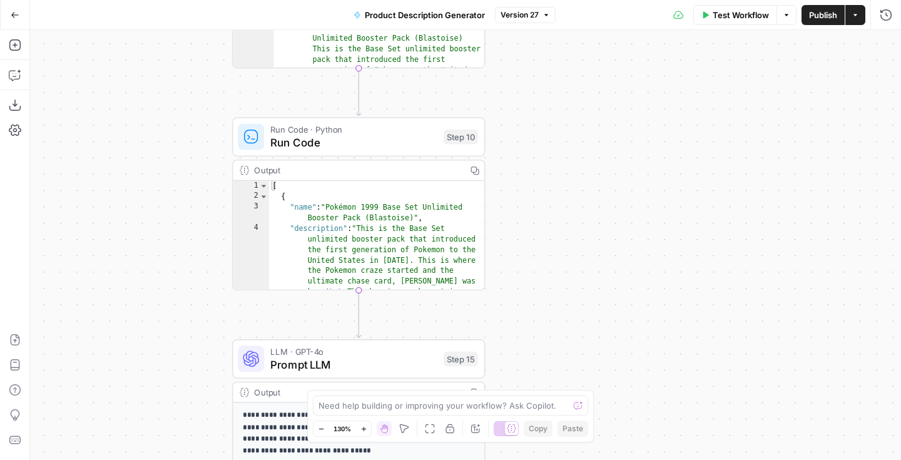
drag, startPoint x: 511, startPoint y: 245, endPoint x: 511, endPoint y: 135, distance: 110.2
click at [511, 135] on div "true false true false Workflow Set Inputs Inputs Search Knowledge Base Search K…" at bounding box center [465, 245] width 871 height 430
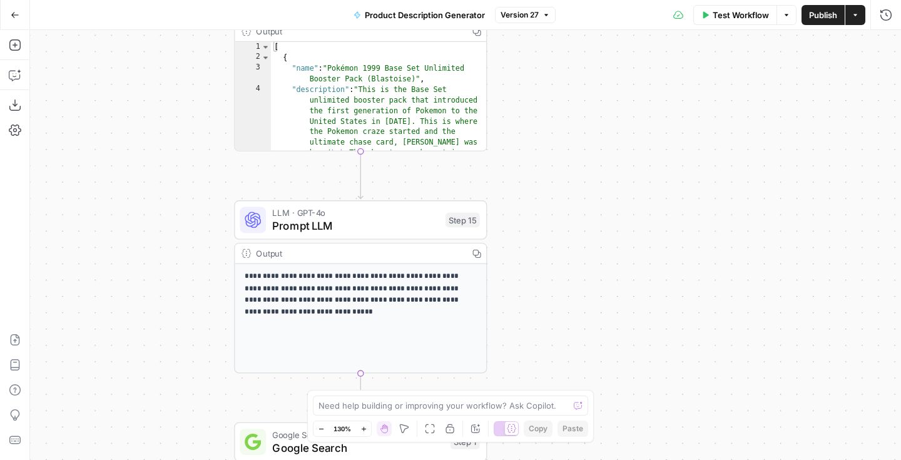
drag, startPoint x: 520, startPoint y: 244, endPoint x: 521, endPoint y: 106, distance: 138.3
click at [521, 106] on div "true false true false Workflow Set Inputs Inputs Search Knowledge Base Search K…" at bounding box center [465, 245] width 871 height 430
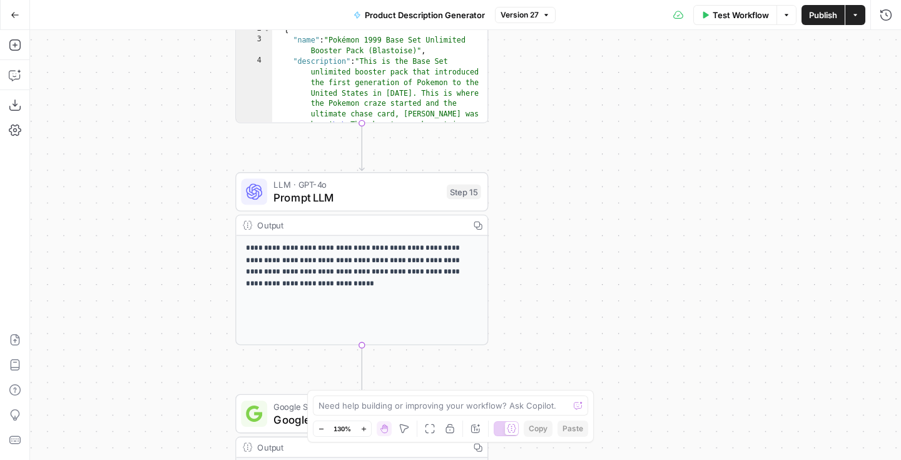
drag, startPoint x: 510, startPoint y: 262, endPoint x: 512, endPoint y: 233, distance: 29.5
click at [512, 233] on div "true false true false Workflow Set Inputs Inputs Search Knowledge Base Search K…" at bounding box center [465, 245] width 871 height 430
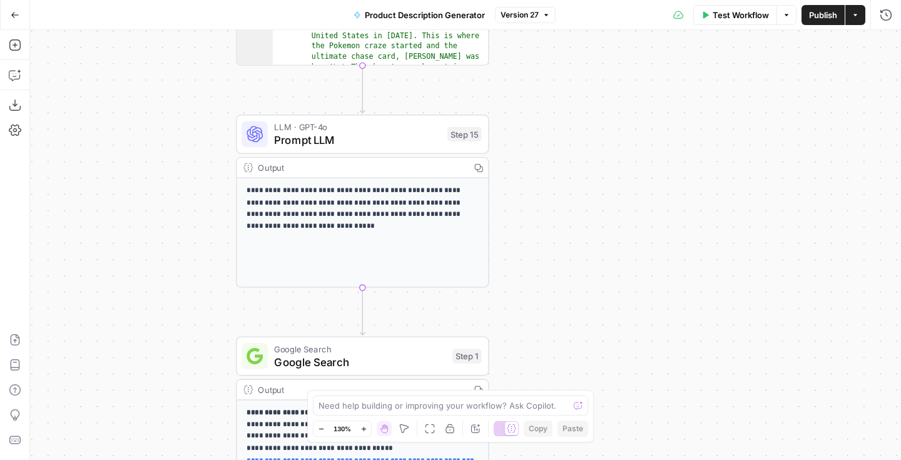
drag, startPoint x: 505, startPoint y: 289, endPoint x: 506, endPoint y: 233, distance: 55.7
click at [506, 233] on div "true false true false Workflow Set Inputs Inputs Search Knowledge Base Search K…" at bounding box center [465, 245] width 871 height 430
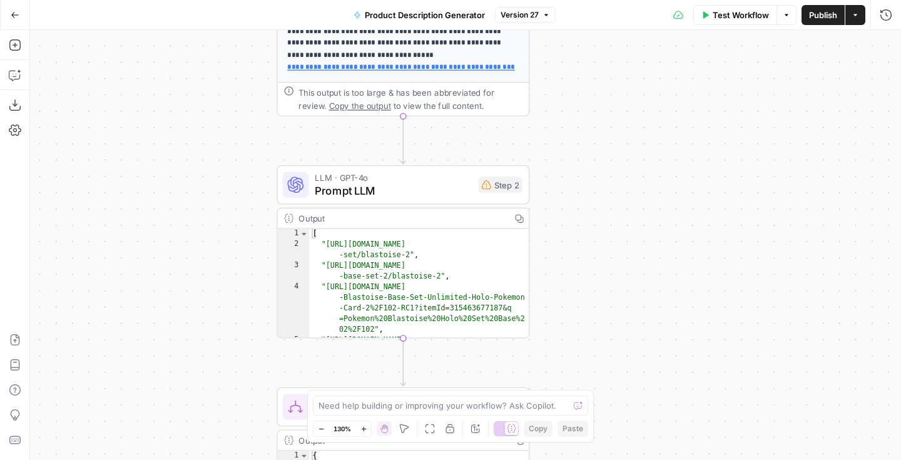
drag, startPoint x: 546, startPoint y: 173, endPoint x: 581, endPoint y: 449, distance: 277.6
click at [581, 449] on div "true false true false Workflow Set Inputs Inputs Search Knowledge Base Search K…" at bounding box center [465, 245] width 871 height 430
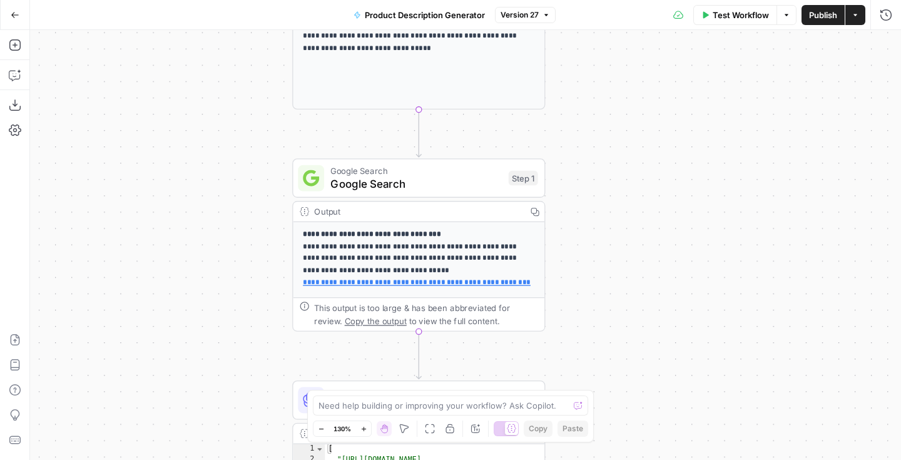
drag, startPoint x: 567, startPoint y: 141, endPoint x: 569, endPoint y: 329, distance: 187.8
click at [569, 329] on div "true false true false Workflow Set Inputs Inputs Search Knowledge Base Search K…" at bounding box center [465, 245] width 871 height 430
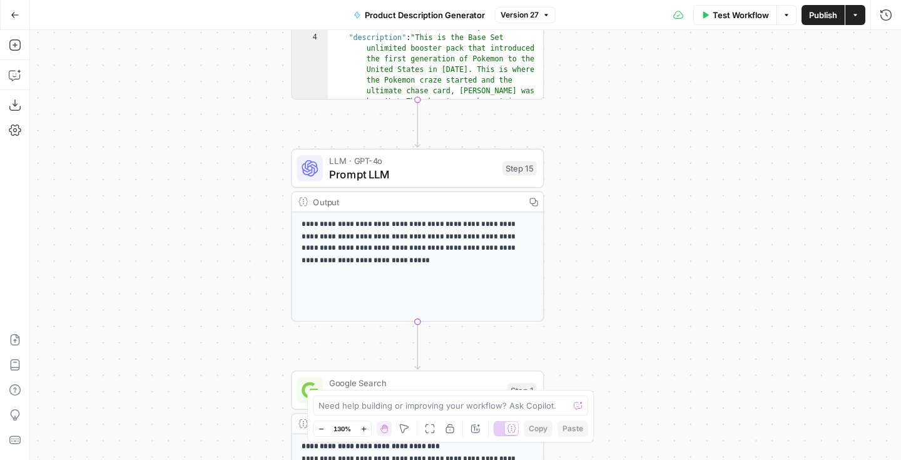
drag, startPoint x: 585, startPoint y: 239, endPoint x: 583, endPoint y: 449, distance: 209.7
click at [583, 449] on div "true false true false Workflow Set Inputs Inputs Search Knowledge Base Search K…" at bounding box center [465, 245] width 871 height 430
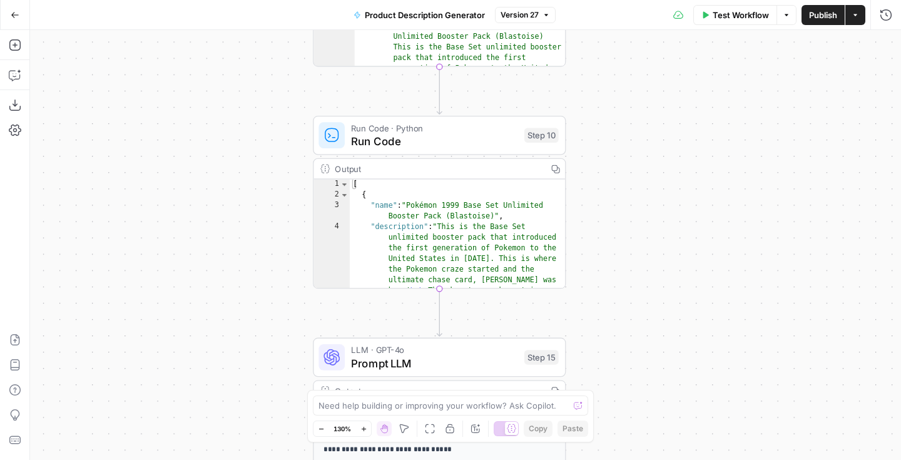
drag, startPoint x: 610, startPoint y: 247, endPoint x: 633, endPoint y: 438, distance: 192.9
click at [633, 438] on div "true false true false Workflow Set Inputs Inputs Search Knowledge Base Search K…" at bounding box center [465, 245] width 871 height 430
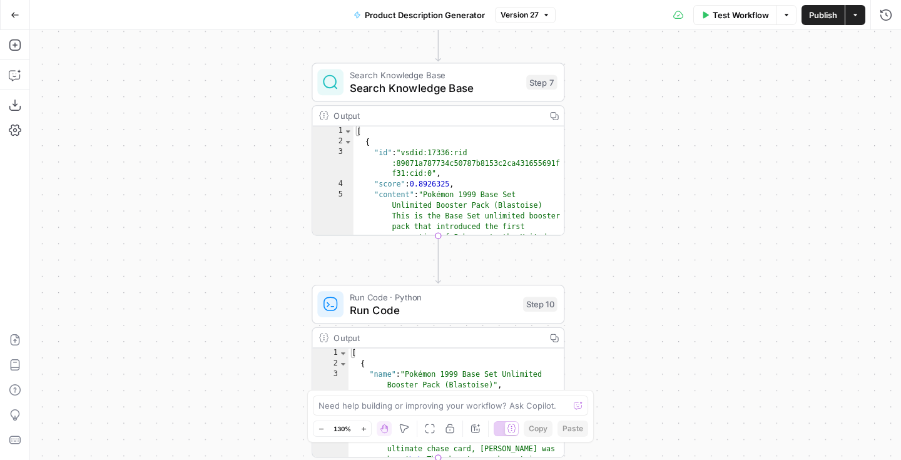
drag, startPoint x: 628, startPoint y: 176, endPoint x: 627, endPoint y: 362, distance: 186.5
click at [627, 362] on div "true false true false Workflow Set Inputs Inputs Search Knowledge Base Search K…" at bounding box center [465, 245] width 871 height 430
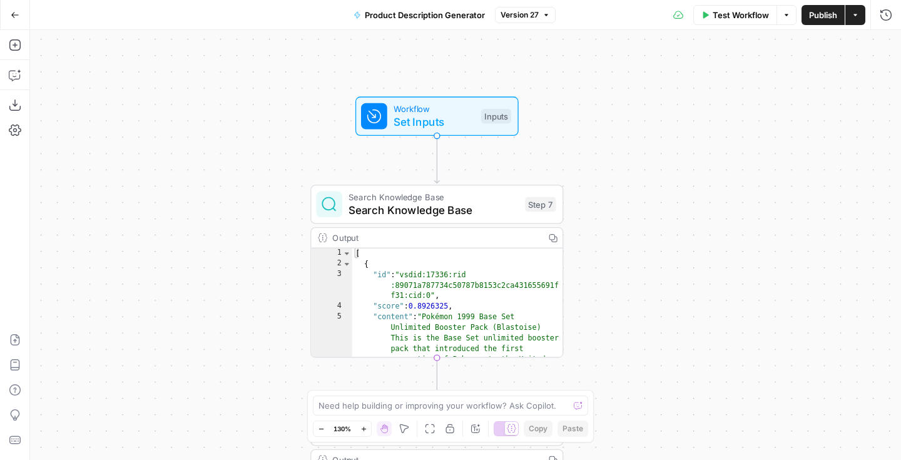
drag, startPoint x: 627, startPoint y: 187, endPoint x: 623, endPoint y: 288, distance: 100.9
click at [623, 288] on div "true false true false Workflow Set Inputs Inputs Search Knowledge Base Search K…" at bounding box center [465, 245] width 871 height 430
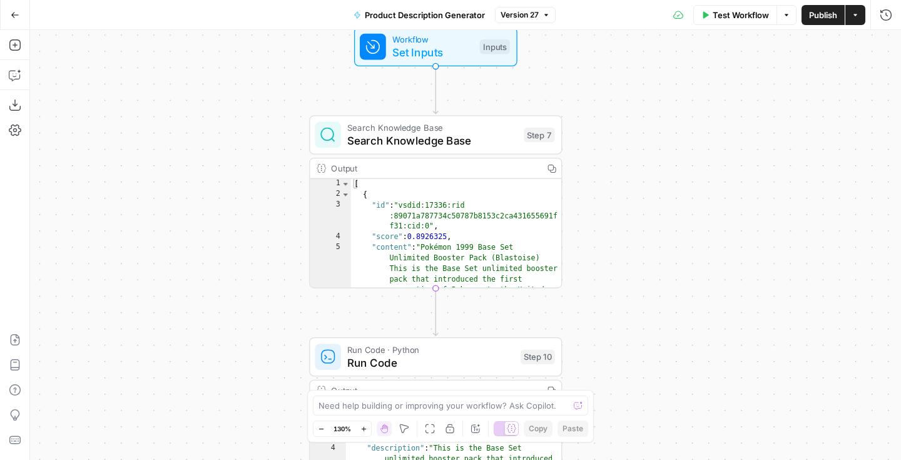
drag, startPoint x: 605, startPoint y: 290, endPoint x: 607, endPoint y: 227, distance: 63.3
click at [607, 227] on div "true false true false Workflow Set Inputs Inputs Search Knowledge Base Search K…" at bounding box center [465, 245] width 871 height 430
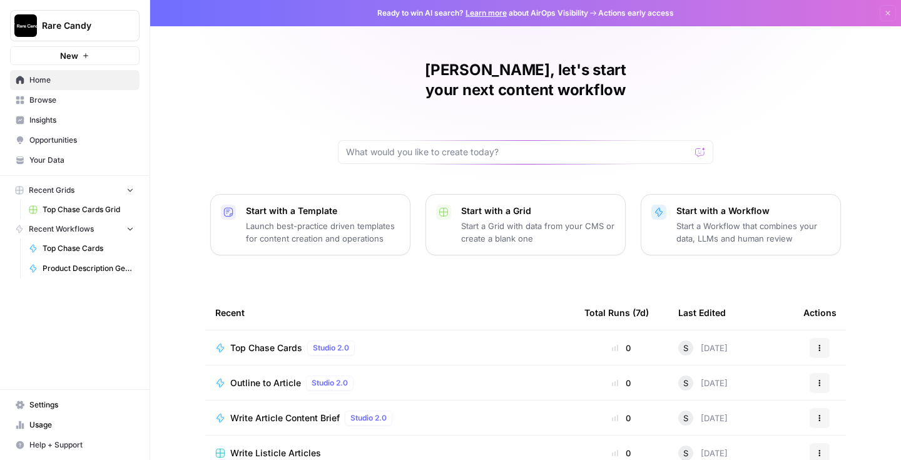
click at [72, 208] on span "Top Chase Cards Grid" at bounding box center [88, 209] width 91 height 11
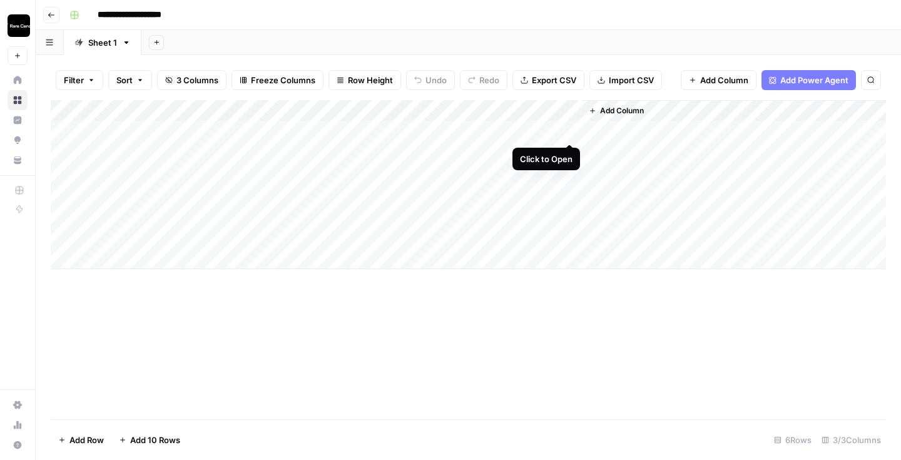
click at [571, 133] on div "Add Column" at bounding box center [469, 184] width 836 height 169
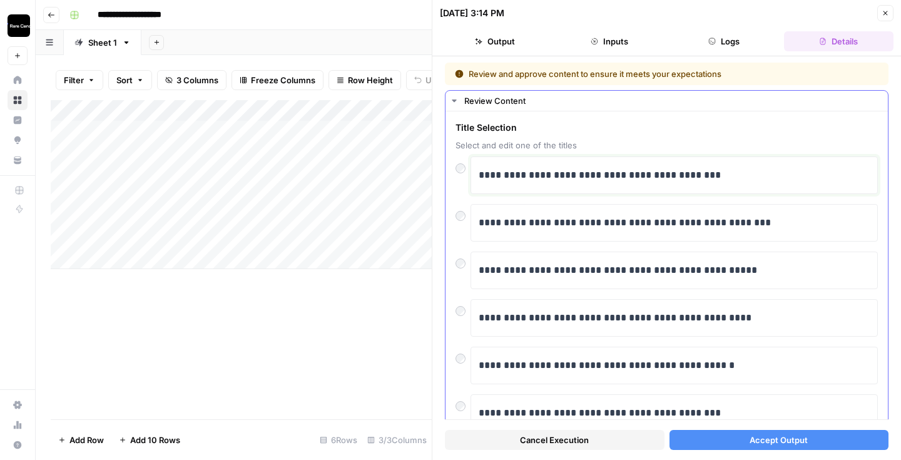
click at [516, 163] on div "**********" at bounding box center [674, 175] width 391 height 26
click at [513, 185] on div "**********" at bounding box center [674, 175] width 391 height 26
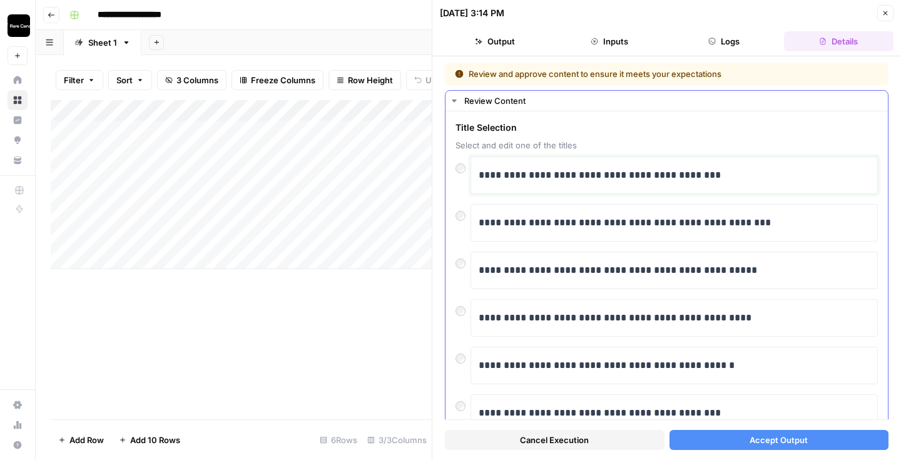
click at [513, 185] on div "**********" at bounding box center [674, 175] width 391 height 26
paste div
drag, startPoint x: 544, startPoint y: 175, endPoint x: 471, endPoint y: 174, distance: 73.2
click at [471, 174] on div "**********" at bounding box center [675, 175] width 408 height 38
click at [743, 439] on button "Accept Output" at bounding box center [780, 440] width 220 height 20
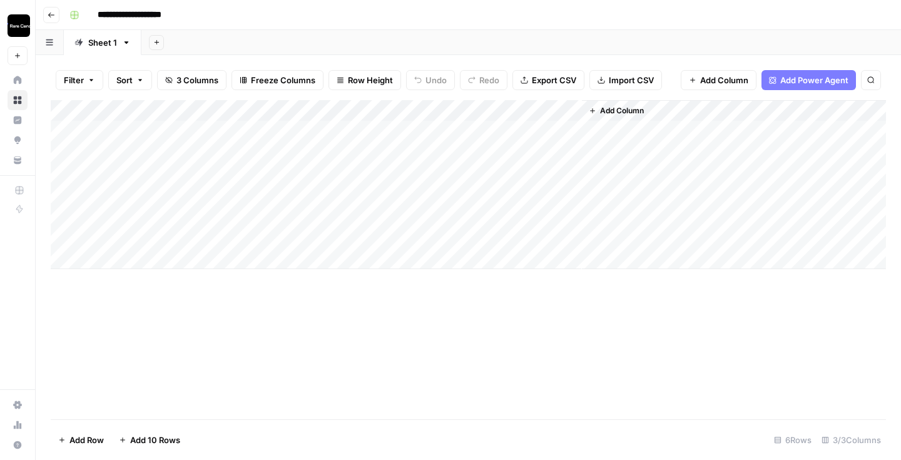
click at [549, 139] on div "Add Column" at bounding box center [469, 184] width 836 height 169
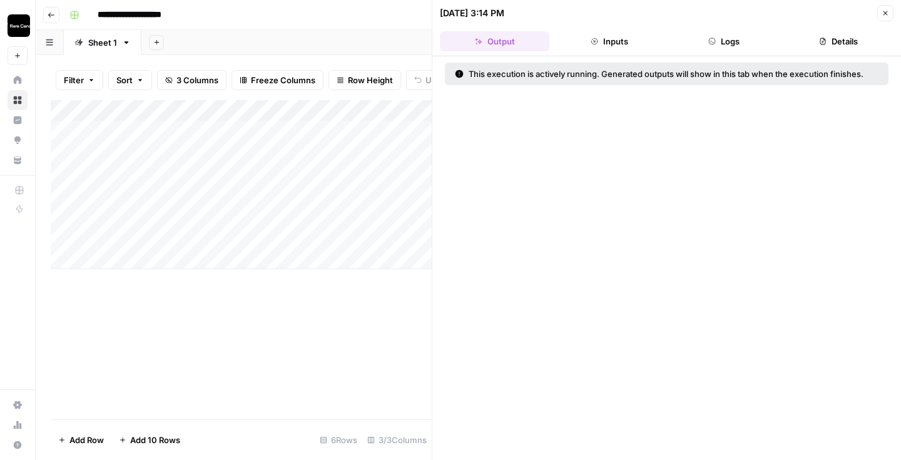
click at [722, 34] on button "Logs" at bounding box center [725, 41] width 110 height 20
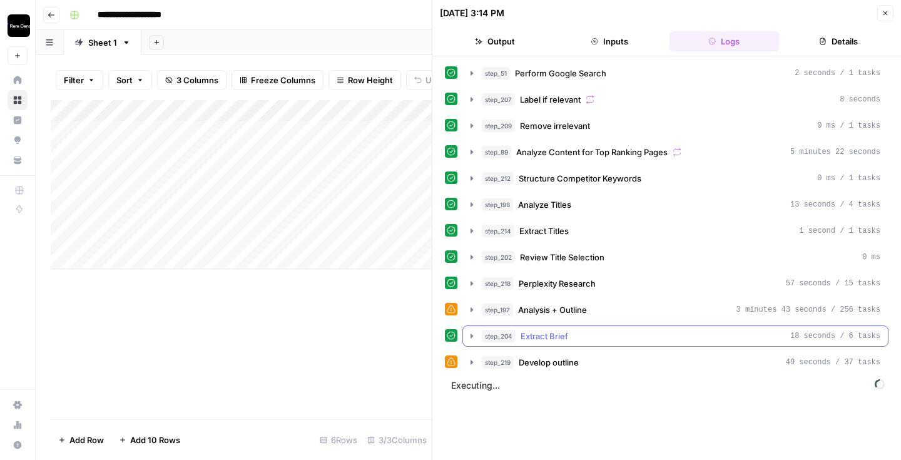
drag, startPoint x: 591, startPoint y: 341, endPoint x: 546, endPoint y: 337, distance: 44.6
click at [564, 341] on div "step_204 Extract Brief 18 seconds / 6 tasks" at bounding box center [681, 336] width 399 height 13
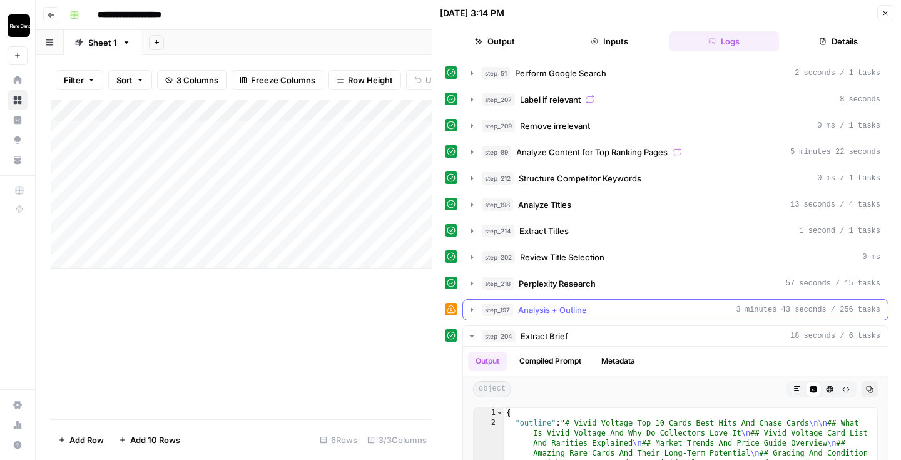
click at [469, 307] on icon "button" at bounding box center [472, 310] width 10 height 10
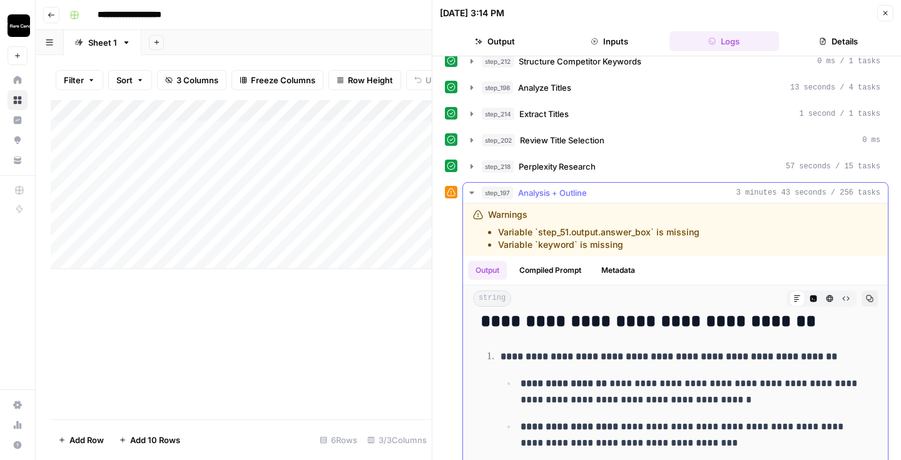
scroll to position [11, 0]
click at [469, 196] on icon "button" at bounding box center [472, 193] width 10 height 10
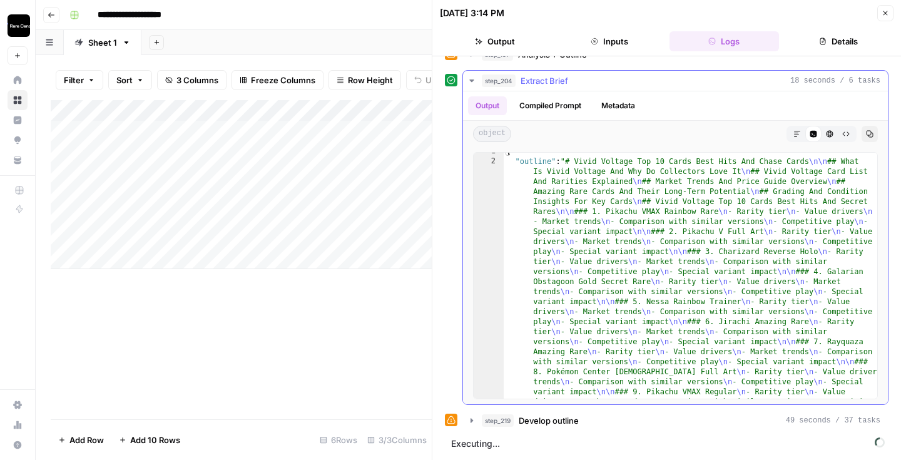
scroll to position [13, 0]
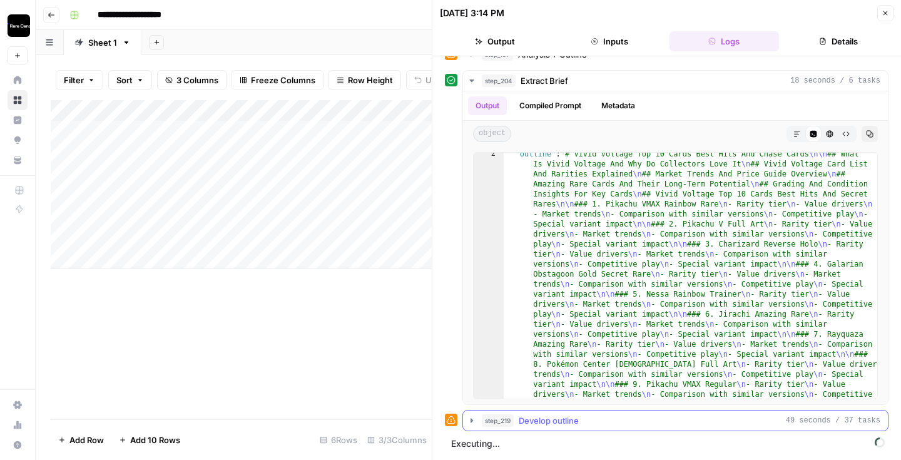
click at [473, 421] on icon "button" at bounding box center [472, 421] width 10 height 10
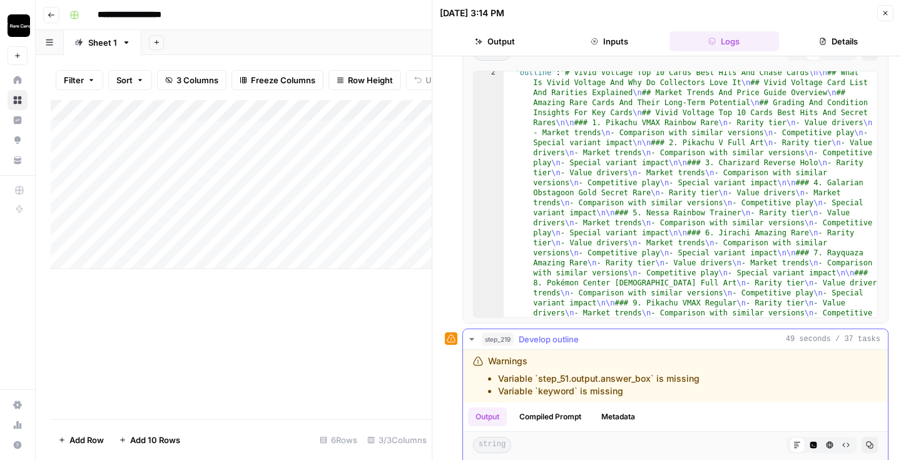
scroll to position [34, 0]
click at [477, 339] on button "step_219 Develop outline 49 seconds / 37 tasks" at bounding box center [675, 339] width 425 height 20
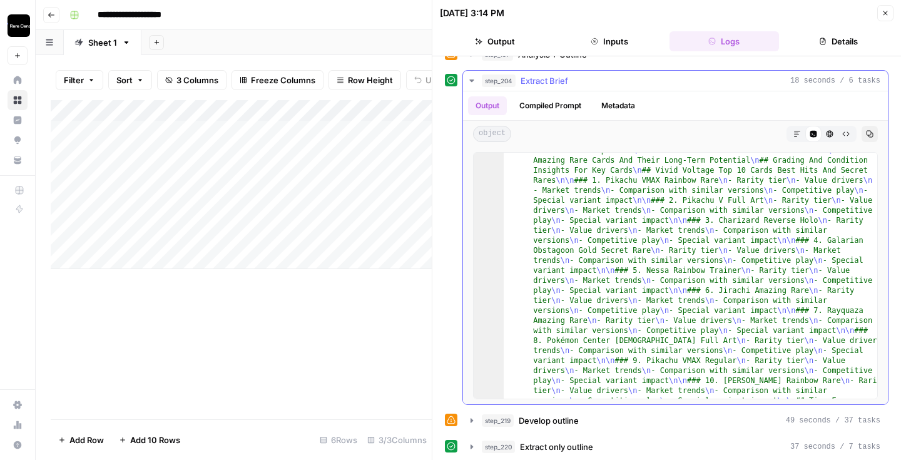
scroll to position [37, 0]
click at [473, 85] on icon "button" at bounding box center [472, 81] width 10 height 10
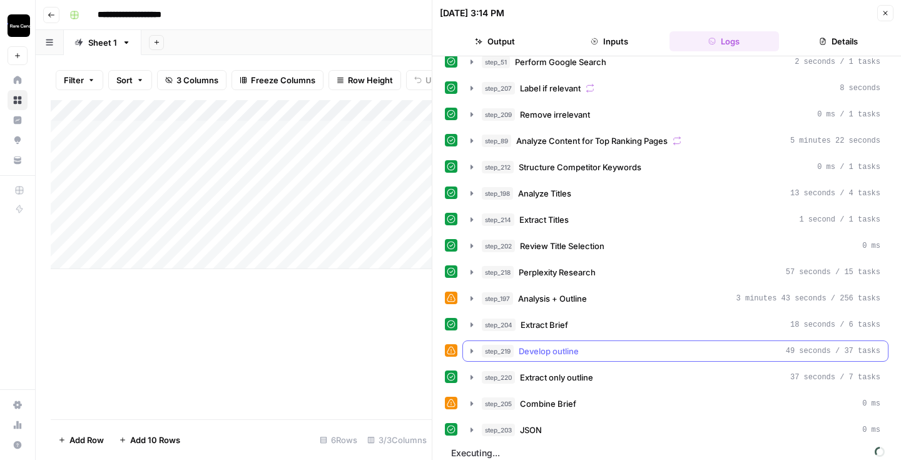
scroll to position [21, 0]
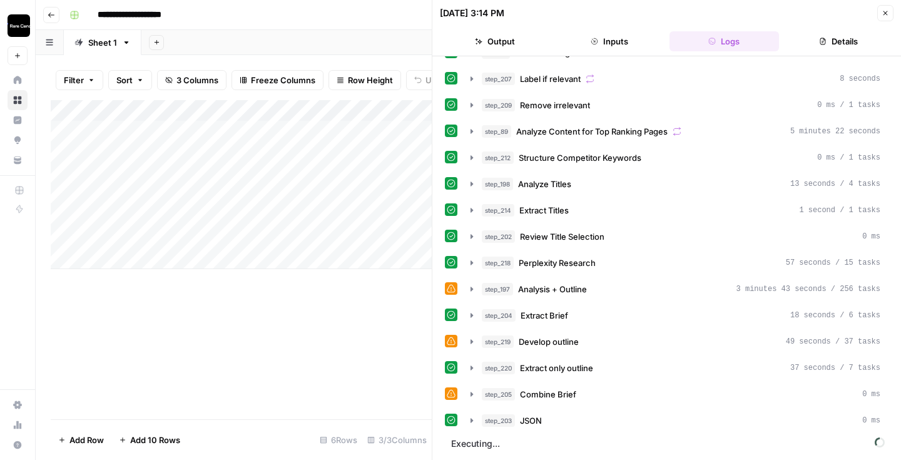
click at [886, 11] on icon "button" at bounding box center [886, 13] width 8 height 8
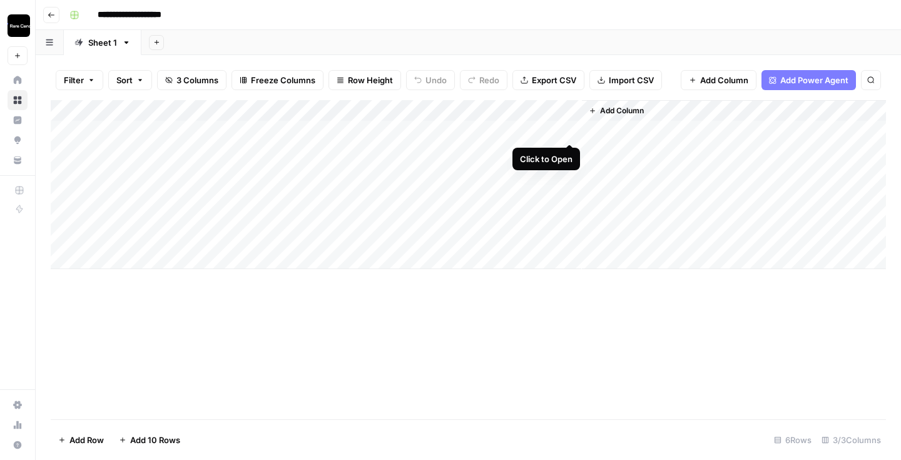
click at [573, 130] on div "Add Column" at bounding box center [469, 184] width 836 height 169
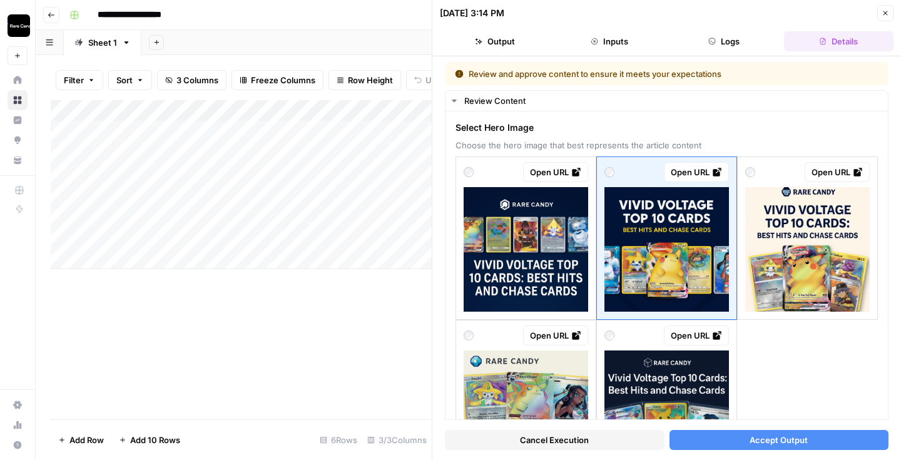
click at [702, 448] on button "Accept Output" at bounding box center [780, 440] width 220 height 20
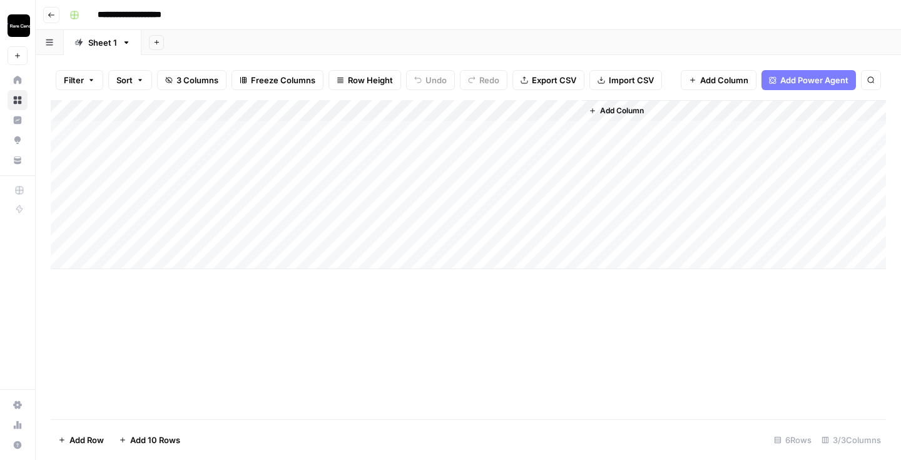
click at [536, 126] on div "Add Column" at bounding box center [469, 184] width 836 height 169
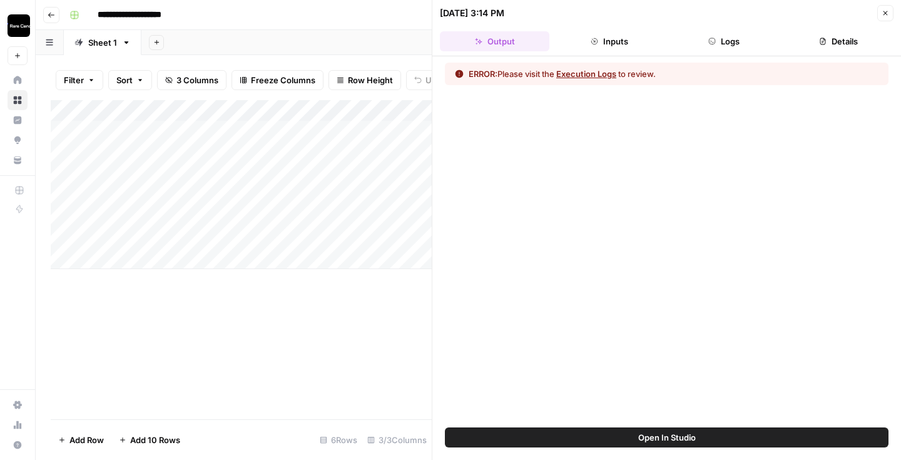
click at [725, 36] on button "Logs" at bounding box center [725, 41] width 110 height 20
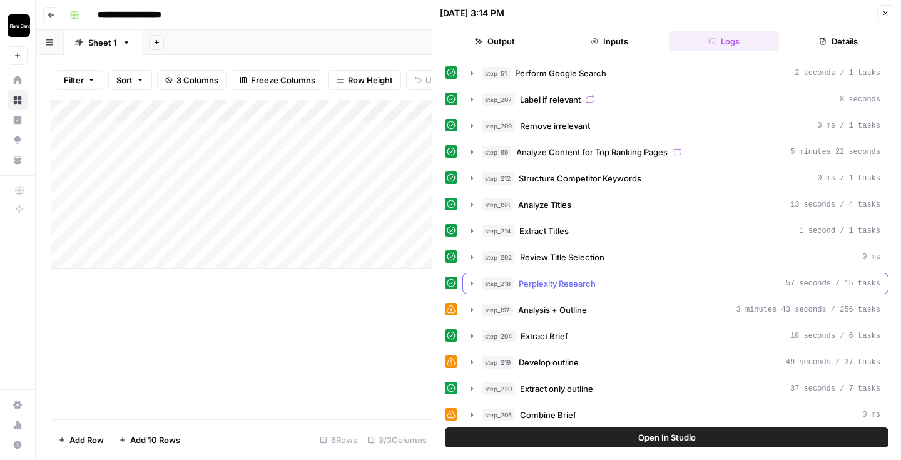
scroll to position [215, 0]
